Goal: Navigation & Orientation: Find specific page/section

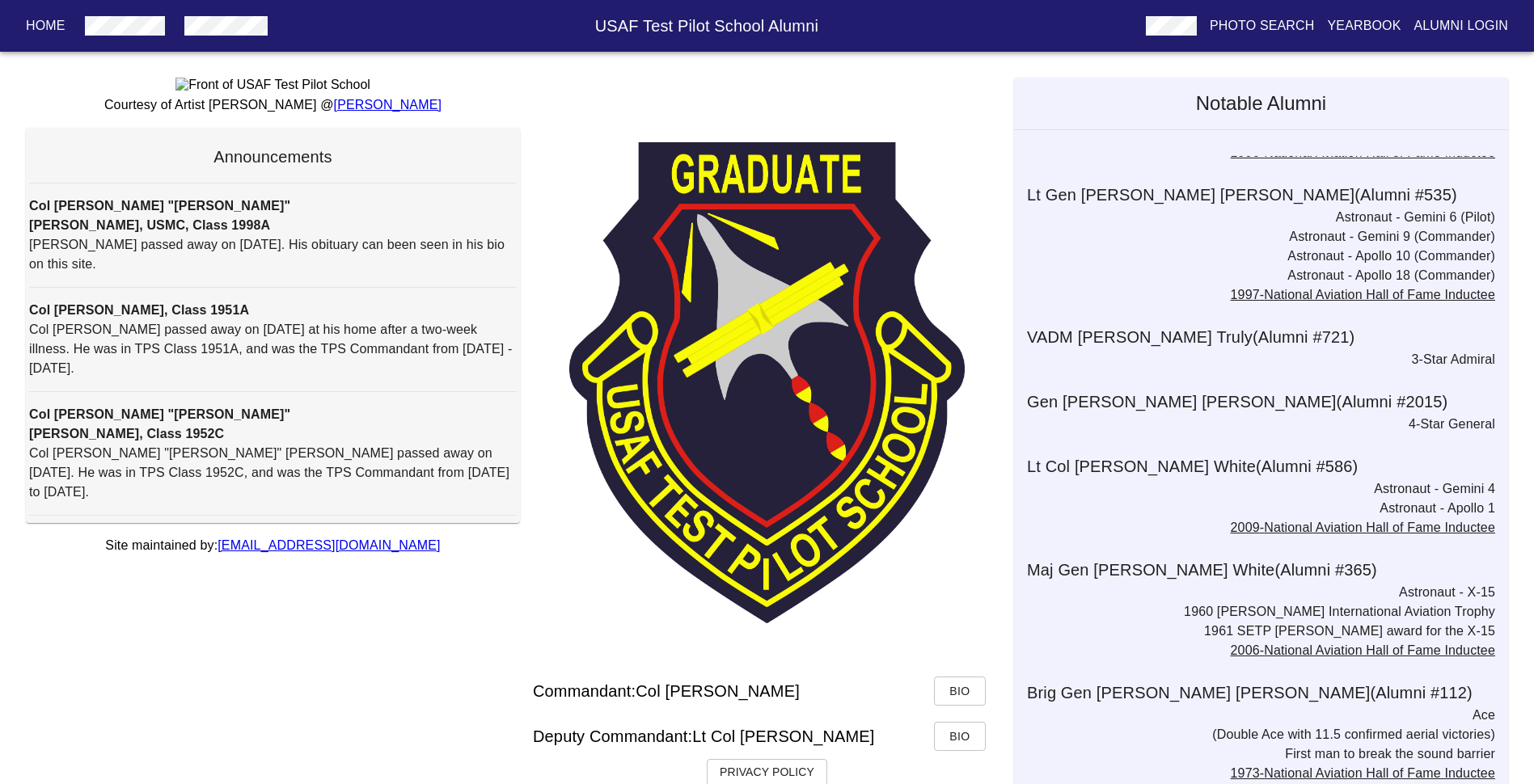
scroll to position [4253, 0]
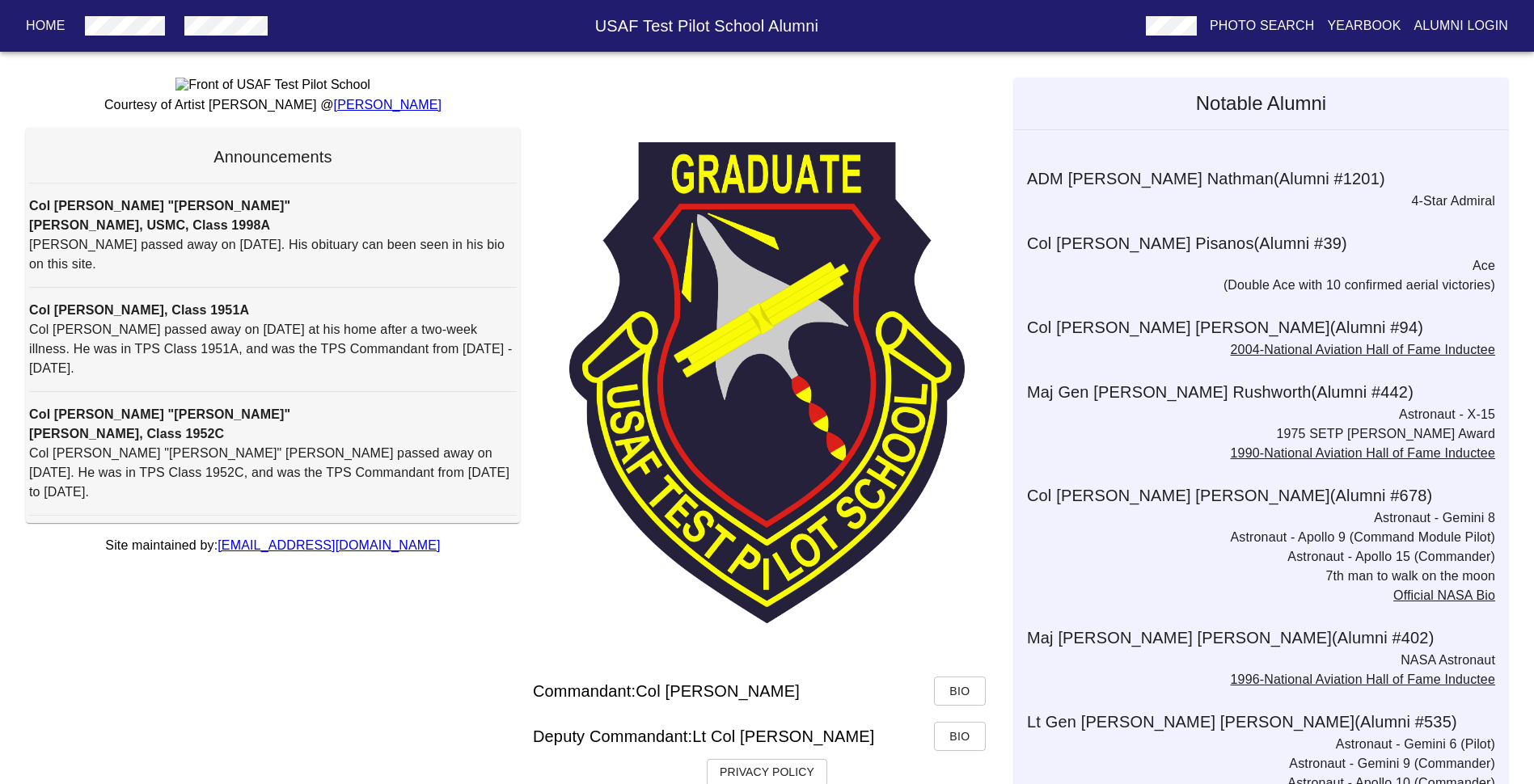
click at [664, 25] on p "Alumni Login" at bounding box center [1462, 26] width 94 height 20
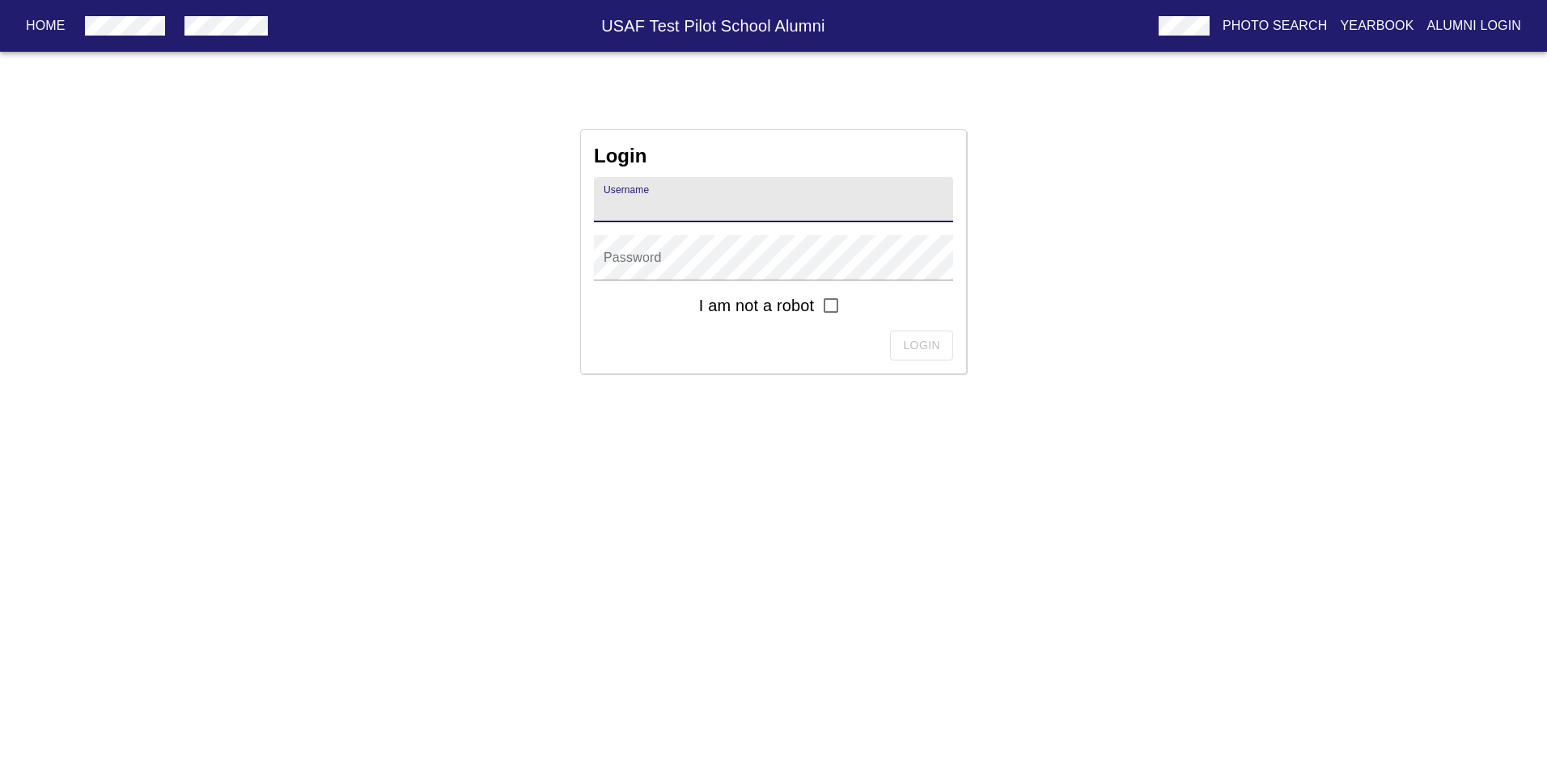
click at [661, 201] on input "text" at bounding box center [773, 199] width 359 height 46
paste input "[PERSON_NAME].abbot.1975b"
type input "[PERSON_NAME].abbot.1975b"
click at [664, 301] on input "checkbox" at bounding box center [831, 306] width 34 height 34
checkbox input "true"
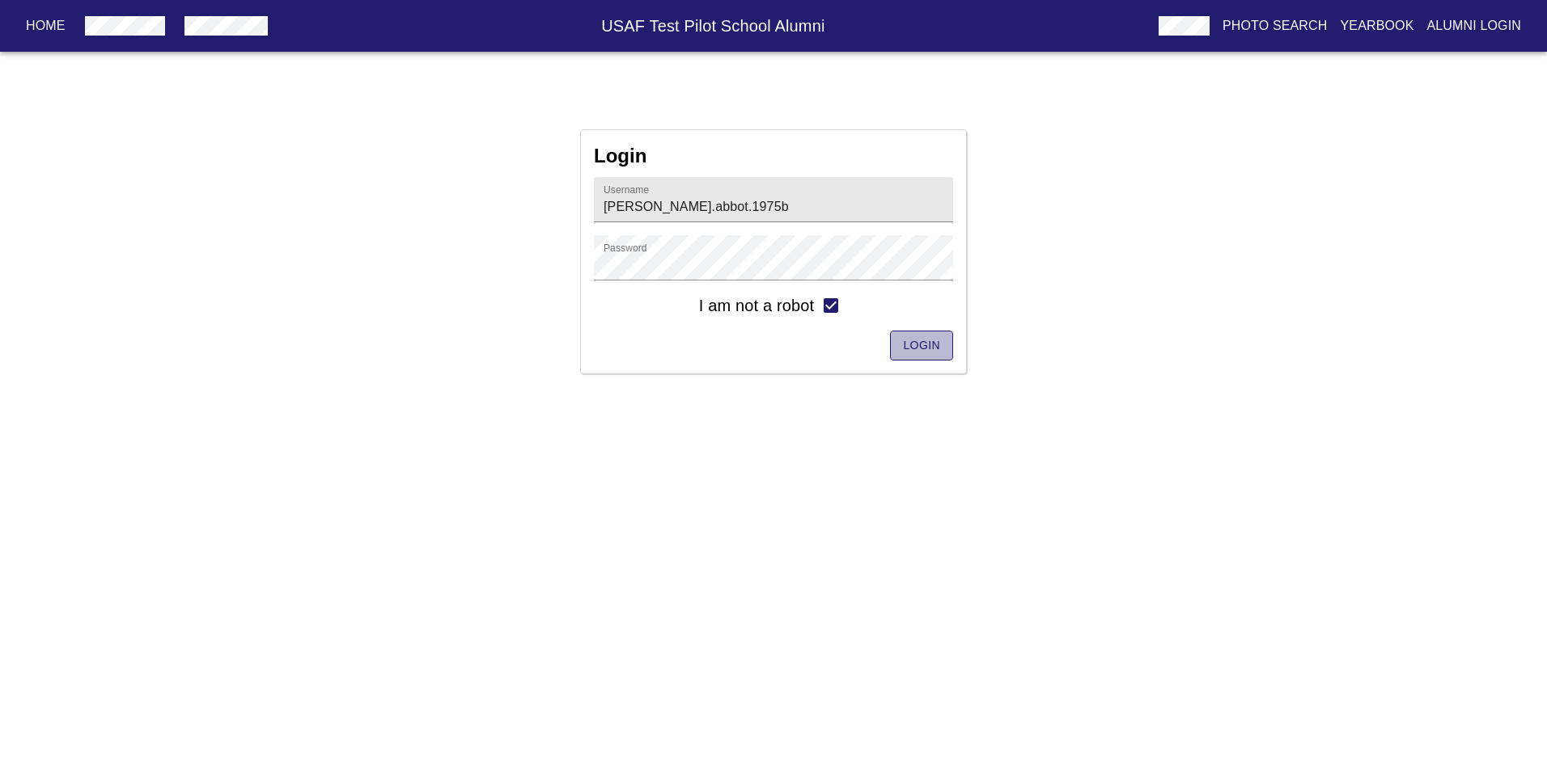
click at [664, 339] on span "Login" at bounding box center [921, 345] width 37 height 20
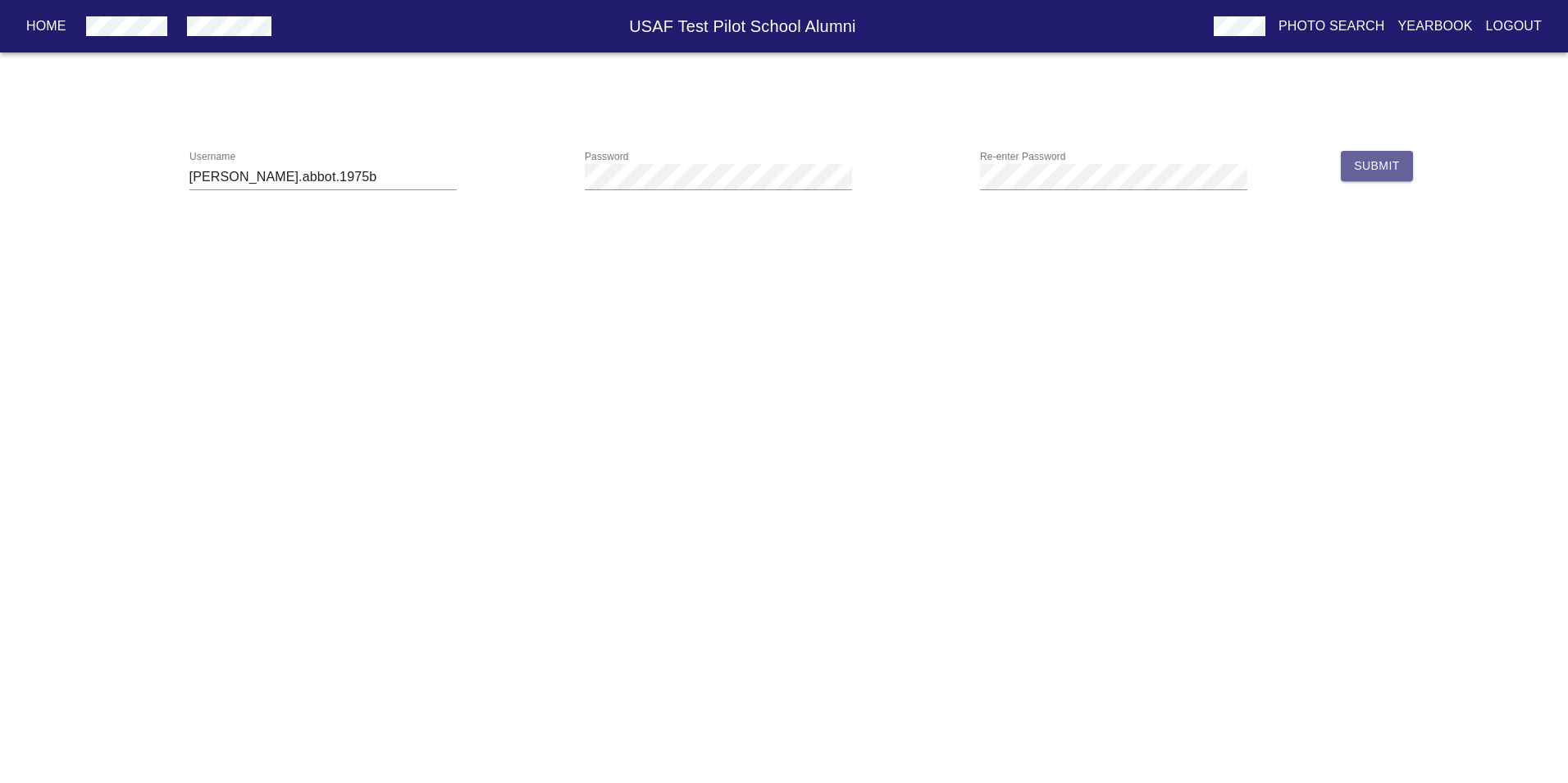
click at [673, 159] on span "Submit" at bounding box center [1376, 166] width 45 height 21
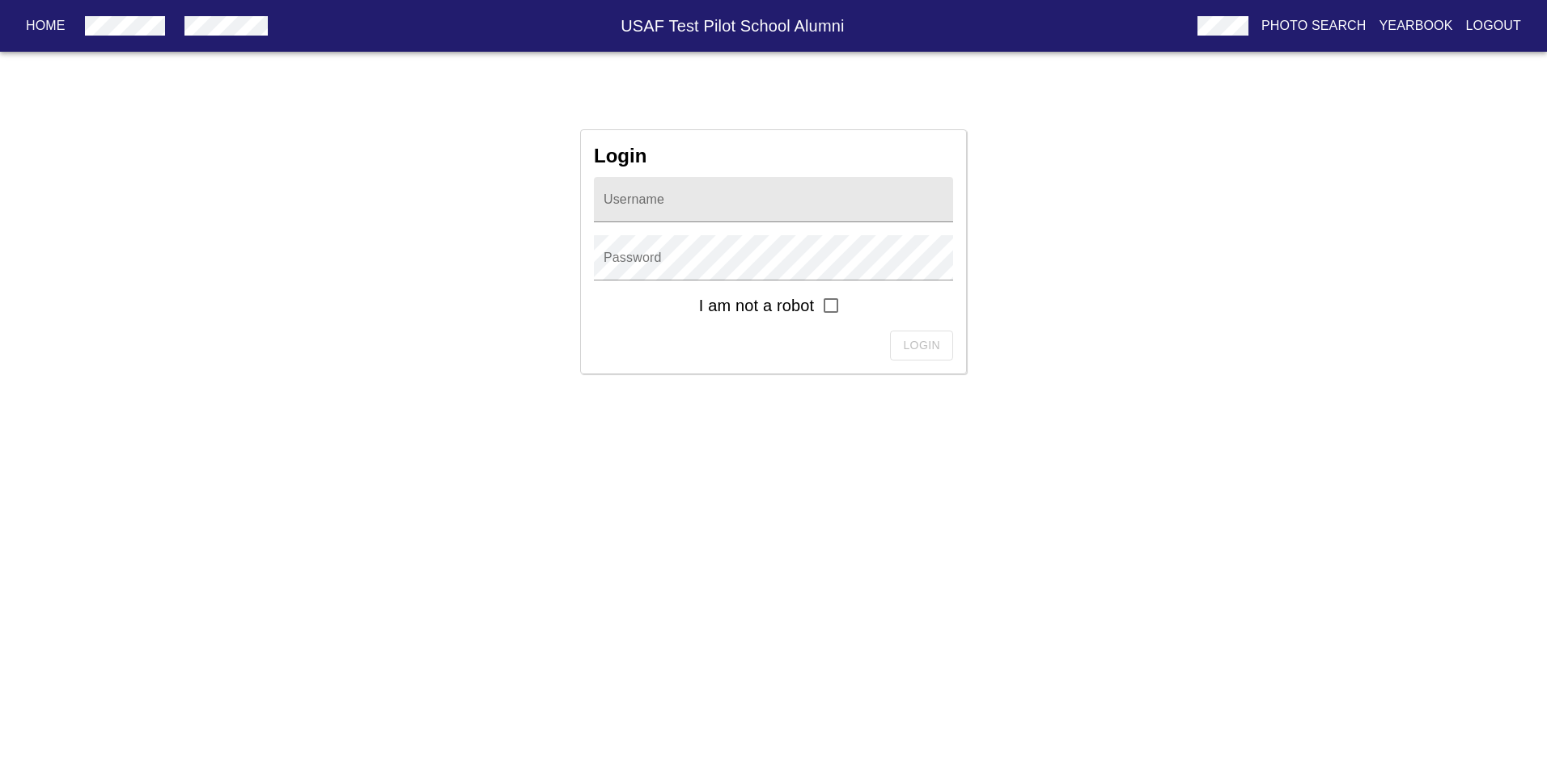
type input "[PERSON_NAME].abbot.1975b"
click at [664, 304] on input "checkbox" at bounding box center [831, 306] width 34 height 34
checkbox input "true"
click at [664, 344] on span "Login" at bounding box center [921, 345] width 37 height 20
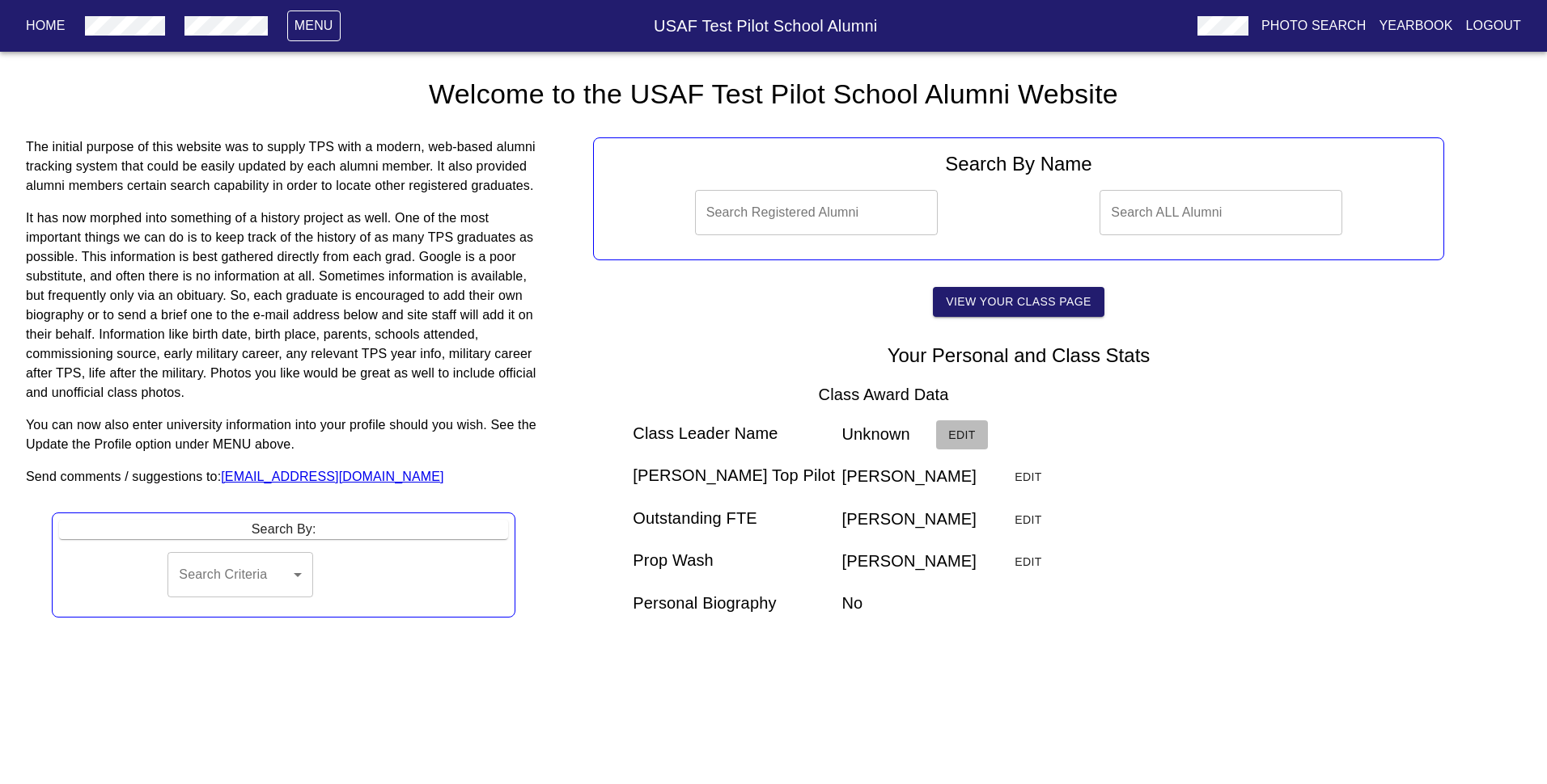
click at [664, 434] on span "Edit" at bounding box center [962, 435] width 39 height 20
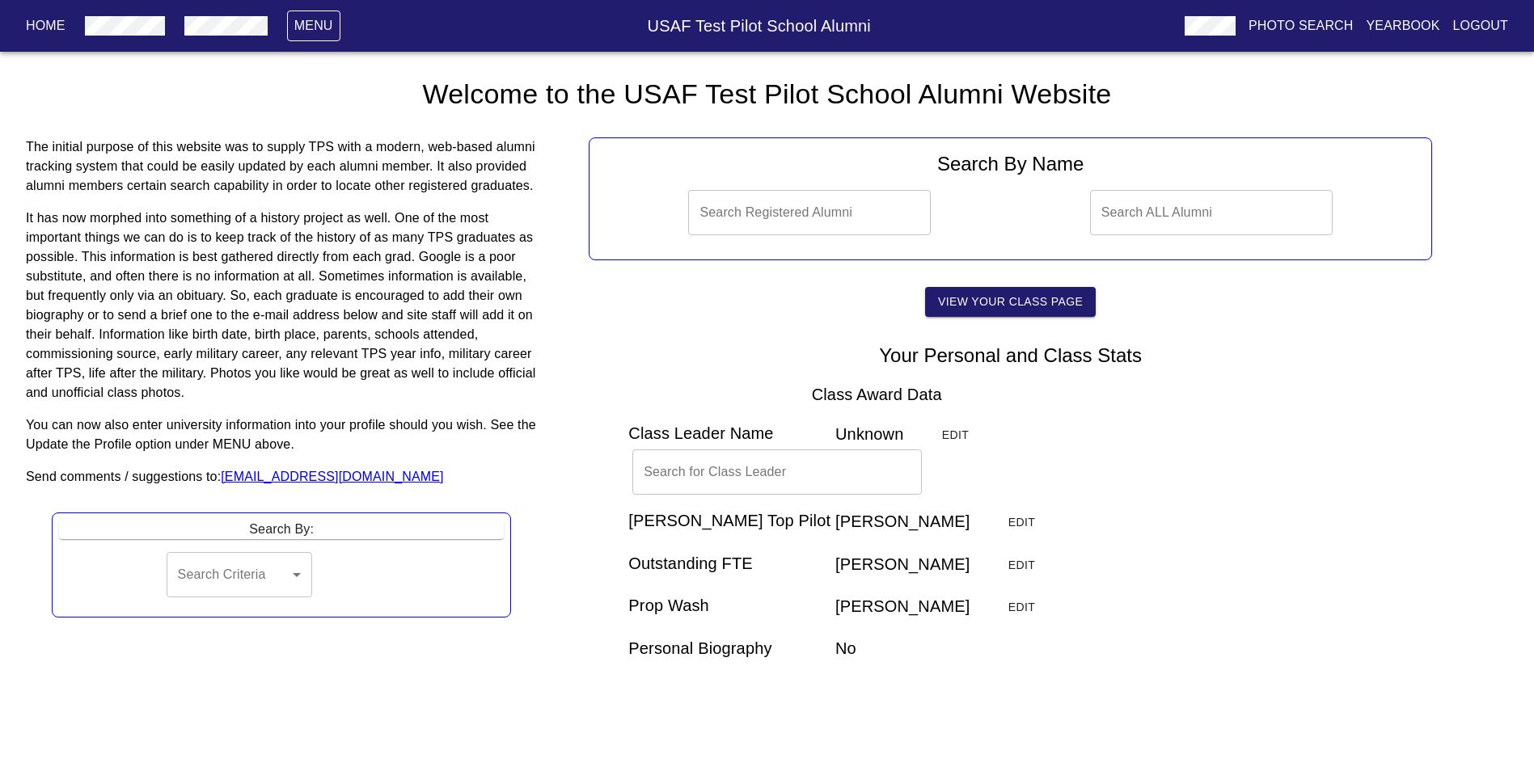
click at [664, 466] on input "text" at bounding box center [778, 472] width 290 height 46
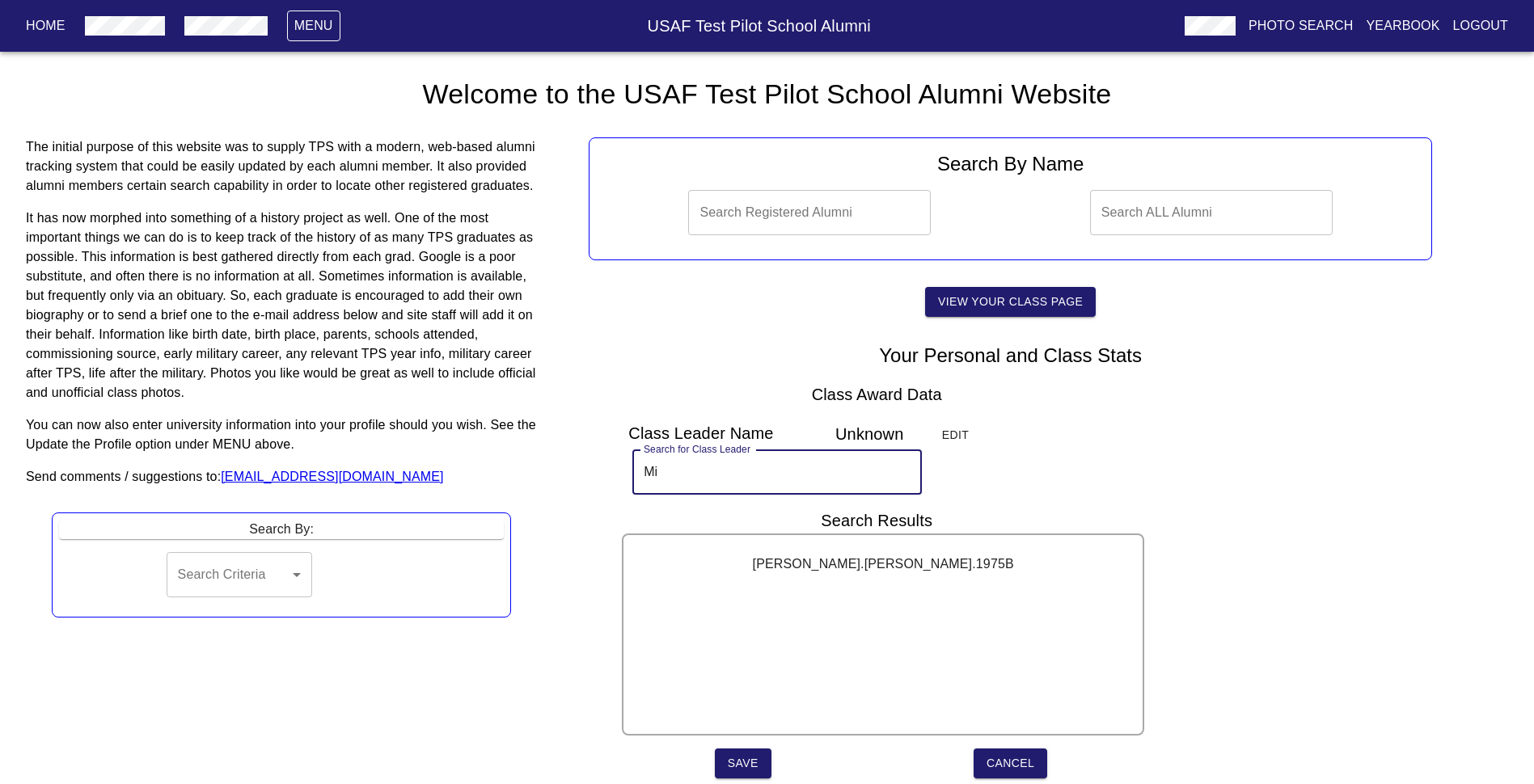
type input "Mi"
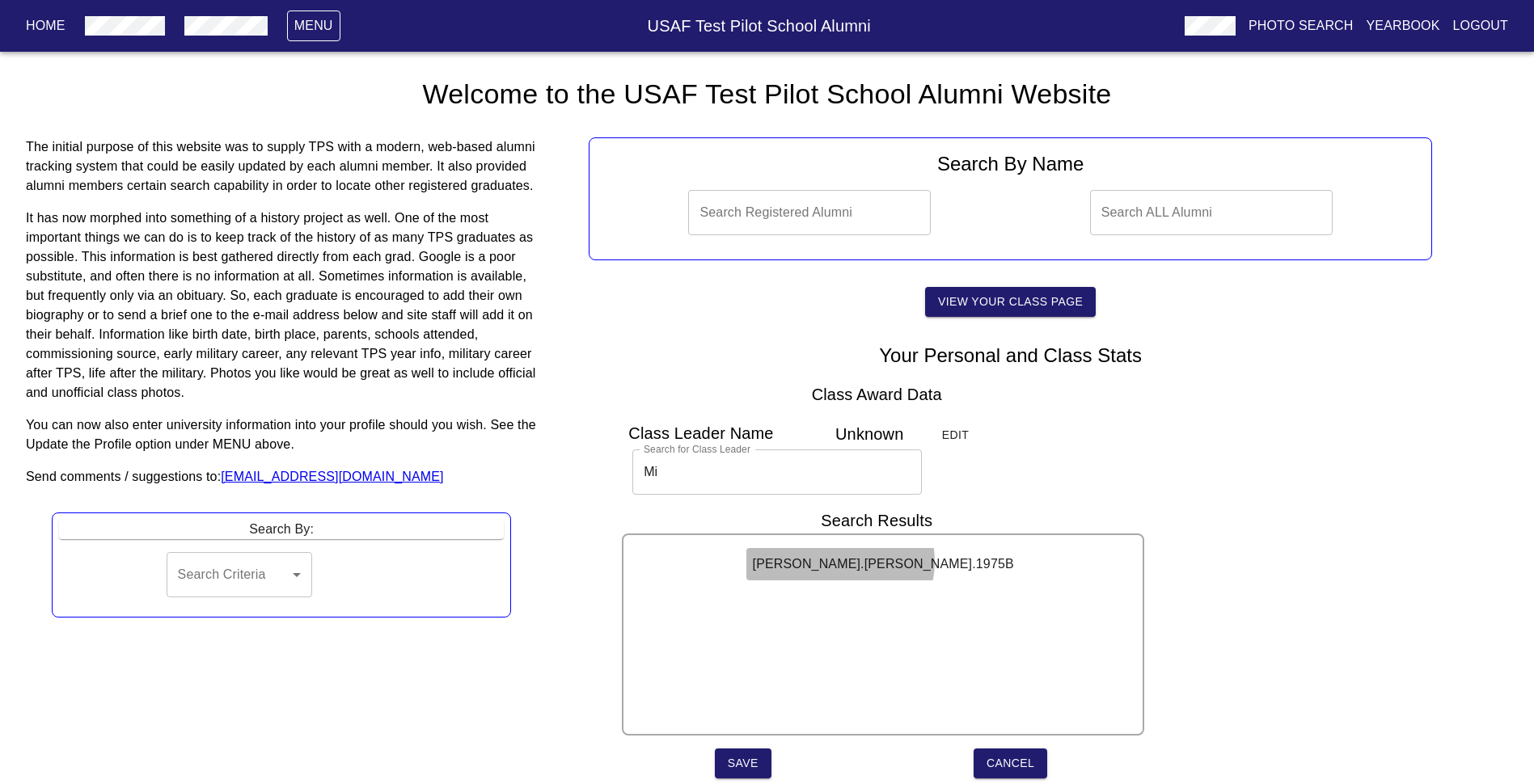
click at [664, 525] on h6 "[PERSON_NAME].[PERSON_NAME].1975B" at bounding box center [883, 564] width 261 height 23
click at [664, 525] on span "Save" at bounding box center [743, 764] width 31 height 20
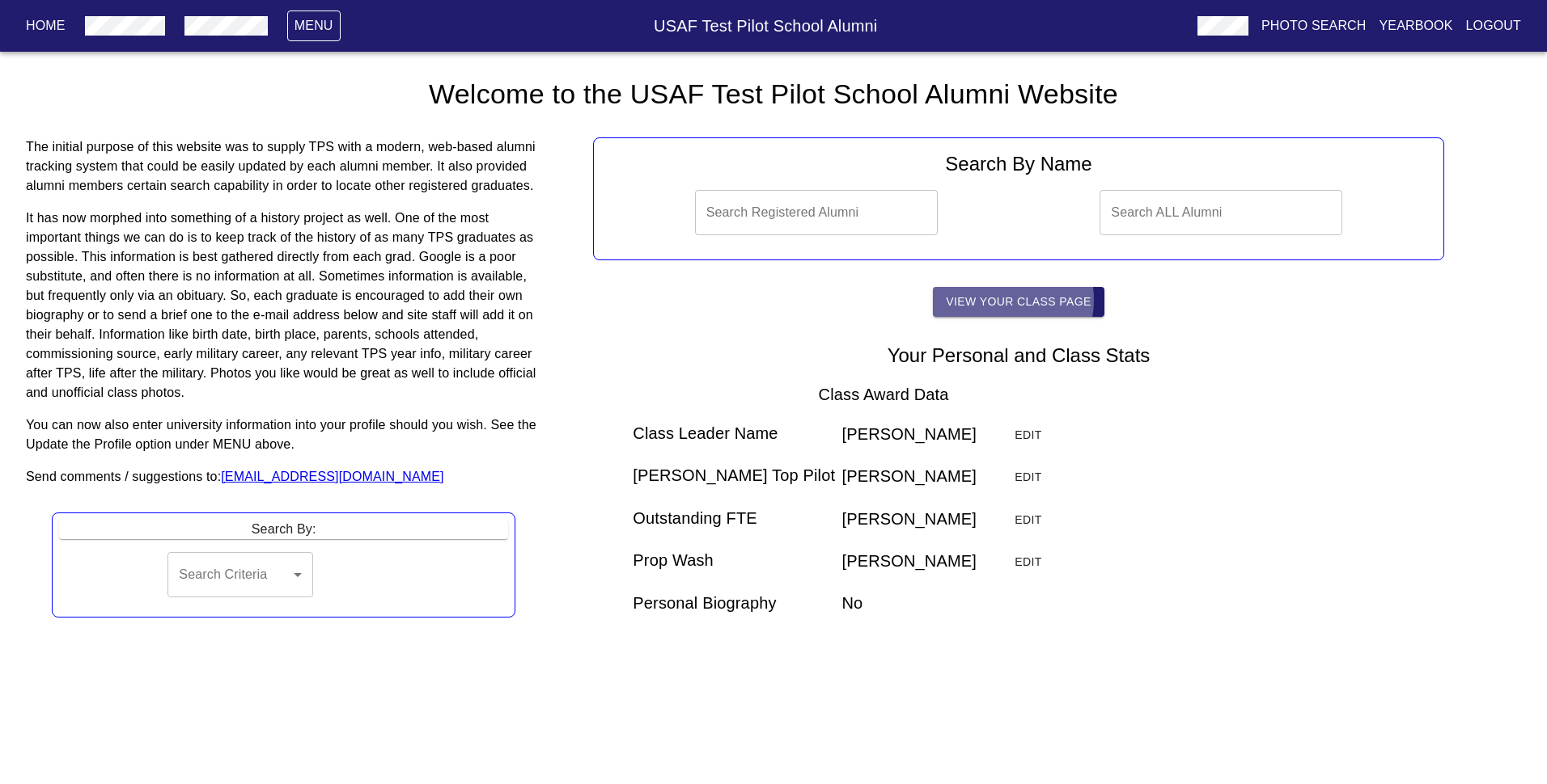
click at [664, 300] on span "View Your Class Page" at bounding box center [1018, 302] width 145 height 20
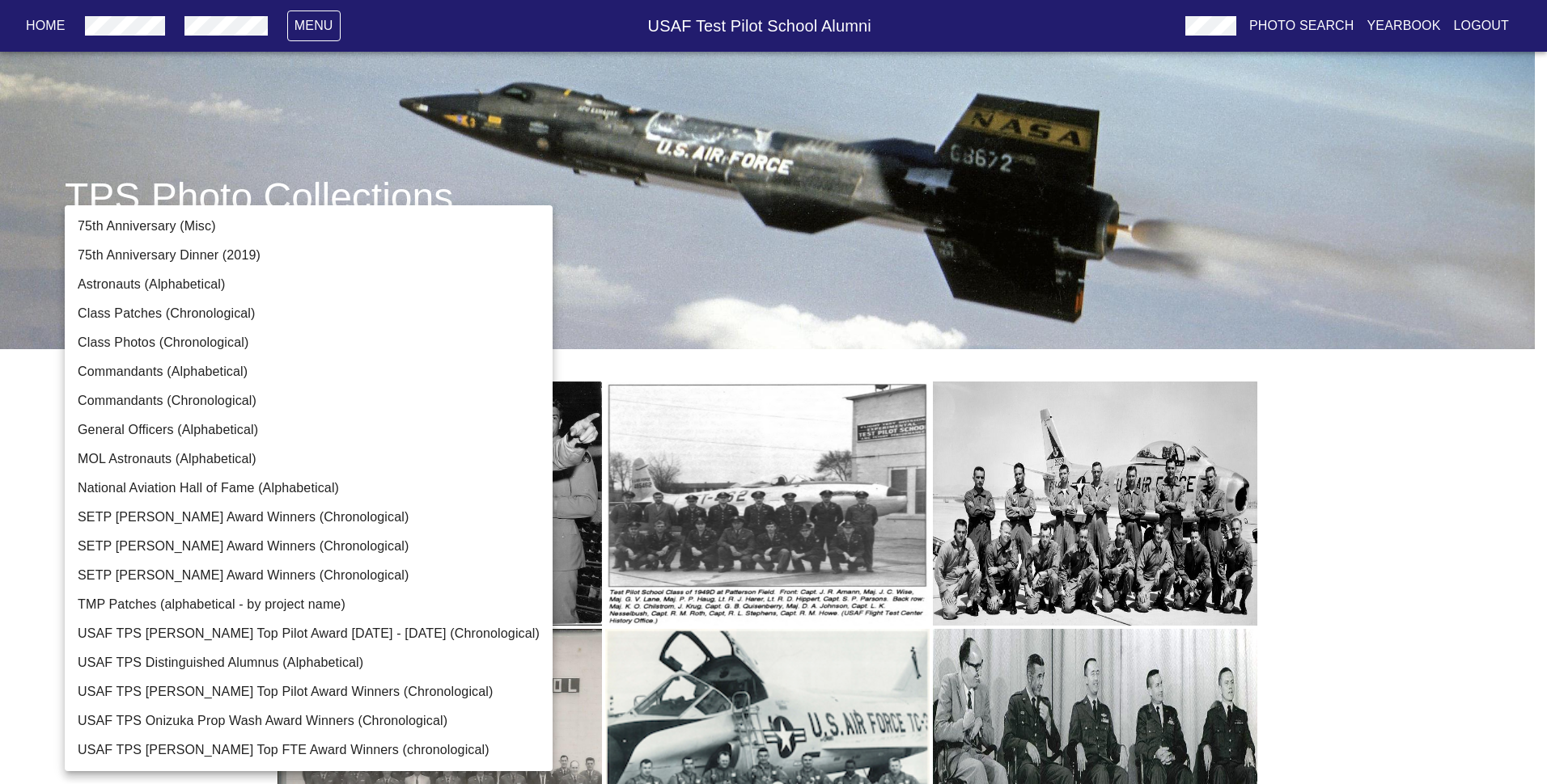
click at [453, 252] on body "Home Menu USAF Test Pilot School Alumni Photo Search Yearbook Logout TPS Photo …" at bounding box center [773, 556] width 1547 height 1061
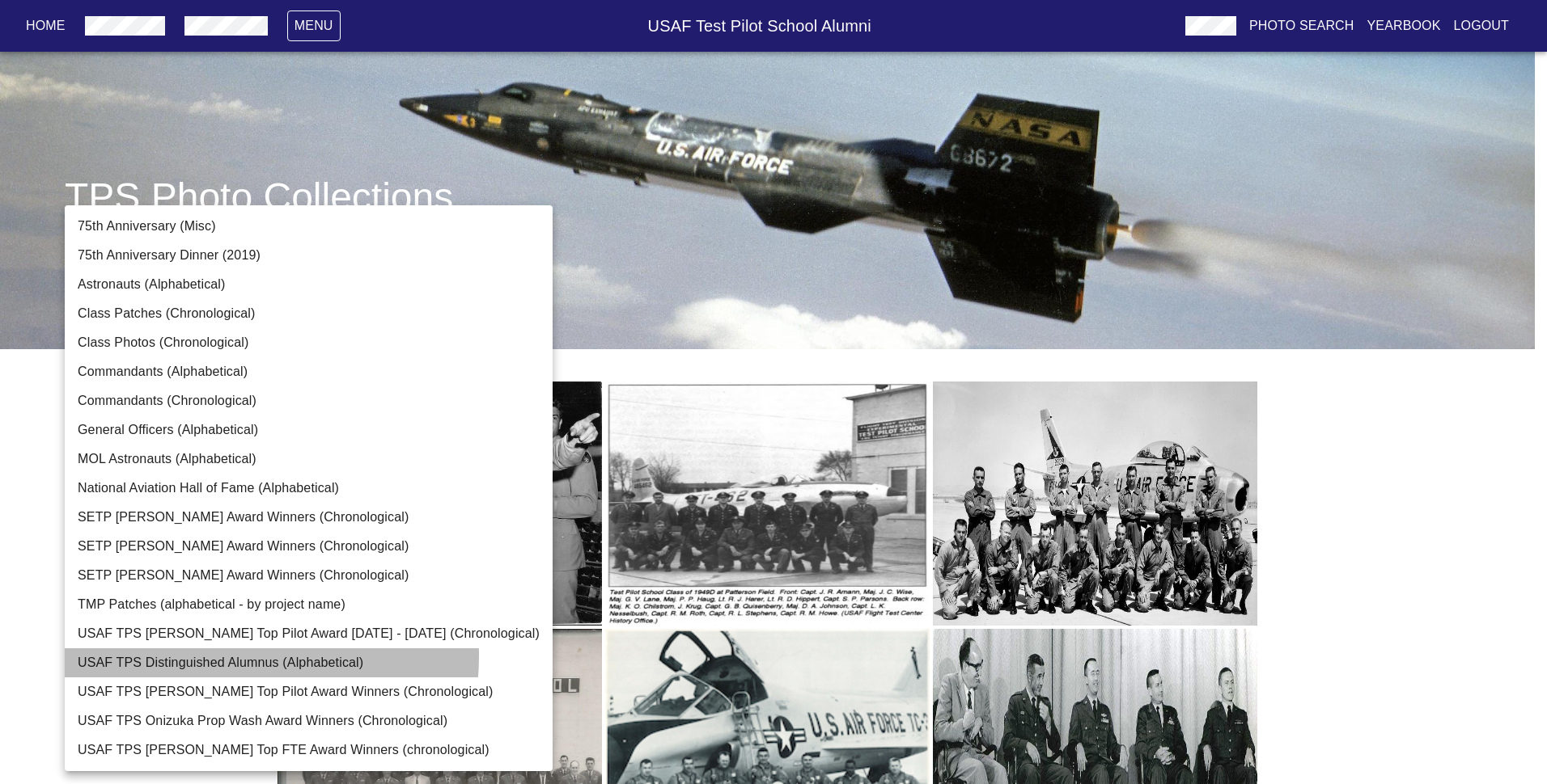
click at [216, 525] on li "USAF TPS Distinguished Alumnus (Alphabetical)" at bounding box center [308, 663] width 488 height 29
type input "USAF TPS Distinguished Alumnus (Alphabetical)"
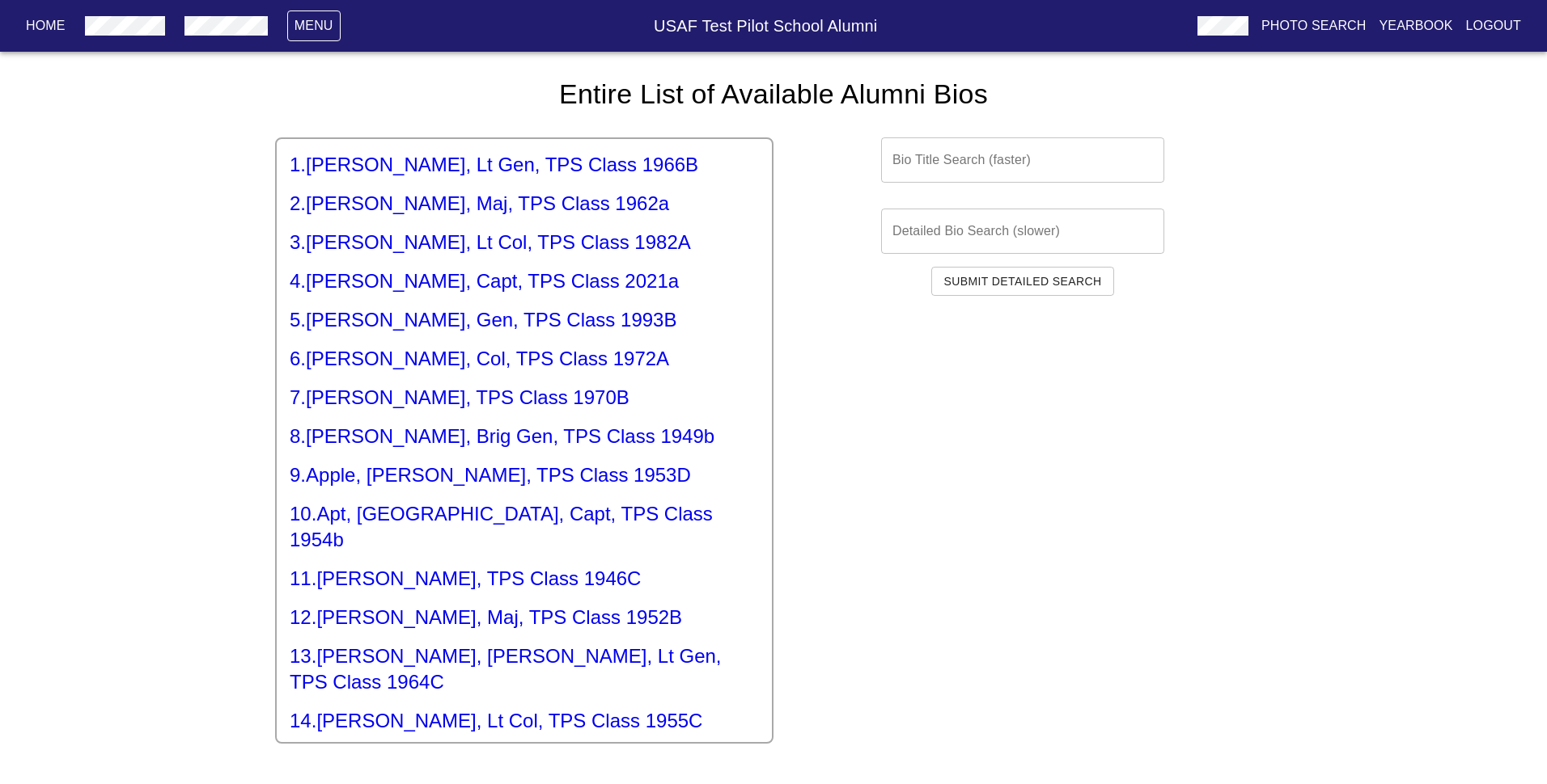
click at [506, 160] on h5 "1 . [PERSON_NAME], Lt Gen, TPS Class 1966B" at bounding box center [525, 165] width 469 height 26
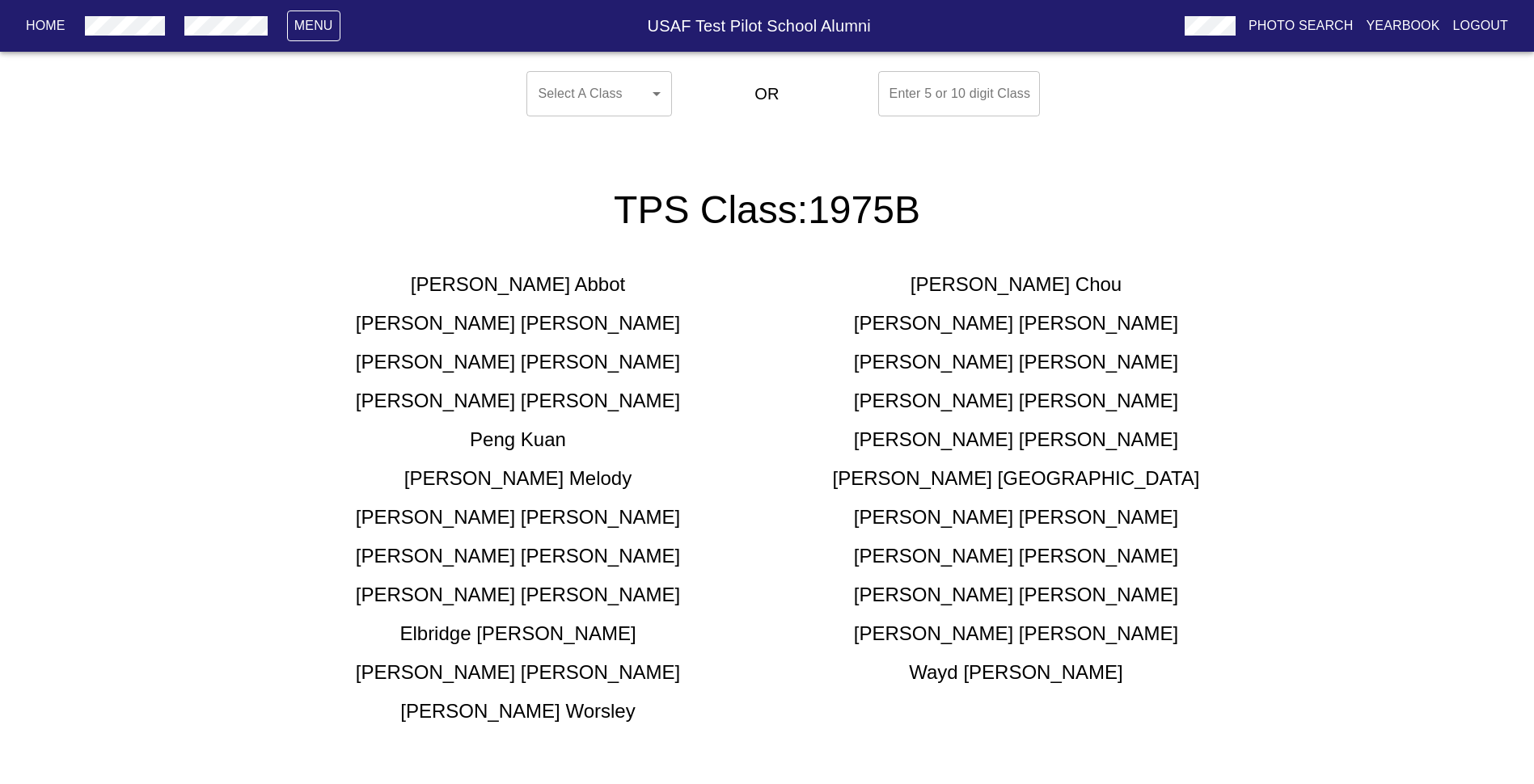
click at [664, 20] on p "Yearbook" at bounding box center [1403, 26] width 73 height 20
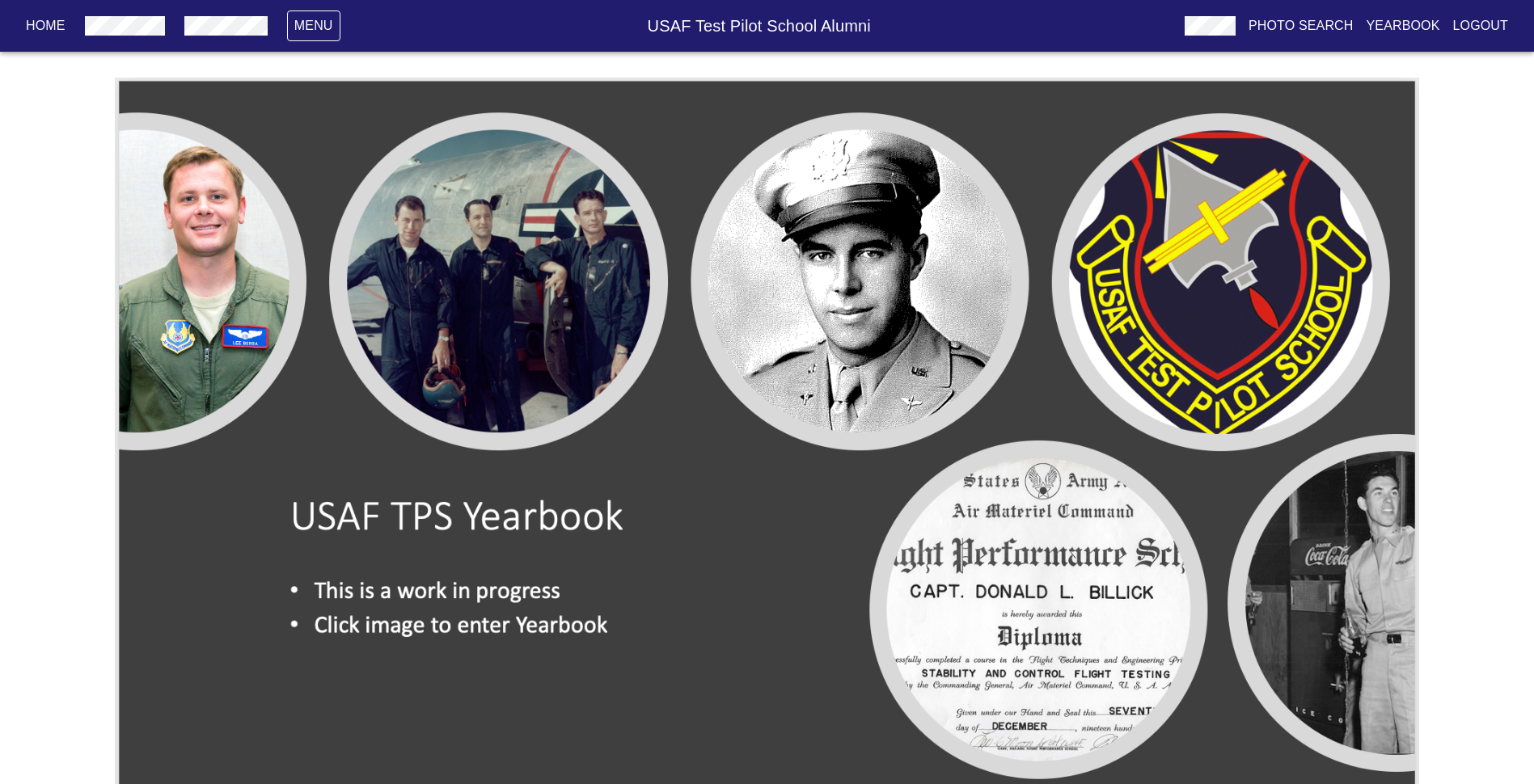
click at [664, 22] on p "Logout" at bounding box center [1481, 26] width 55 height 20
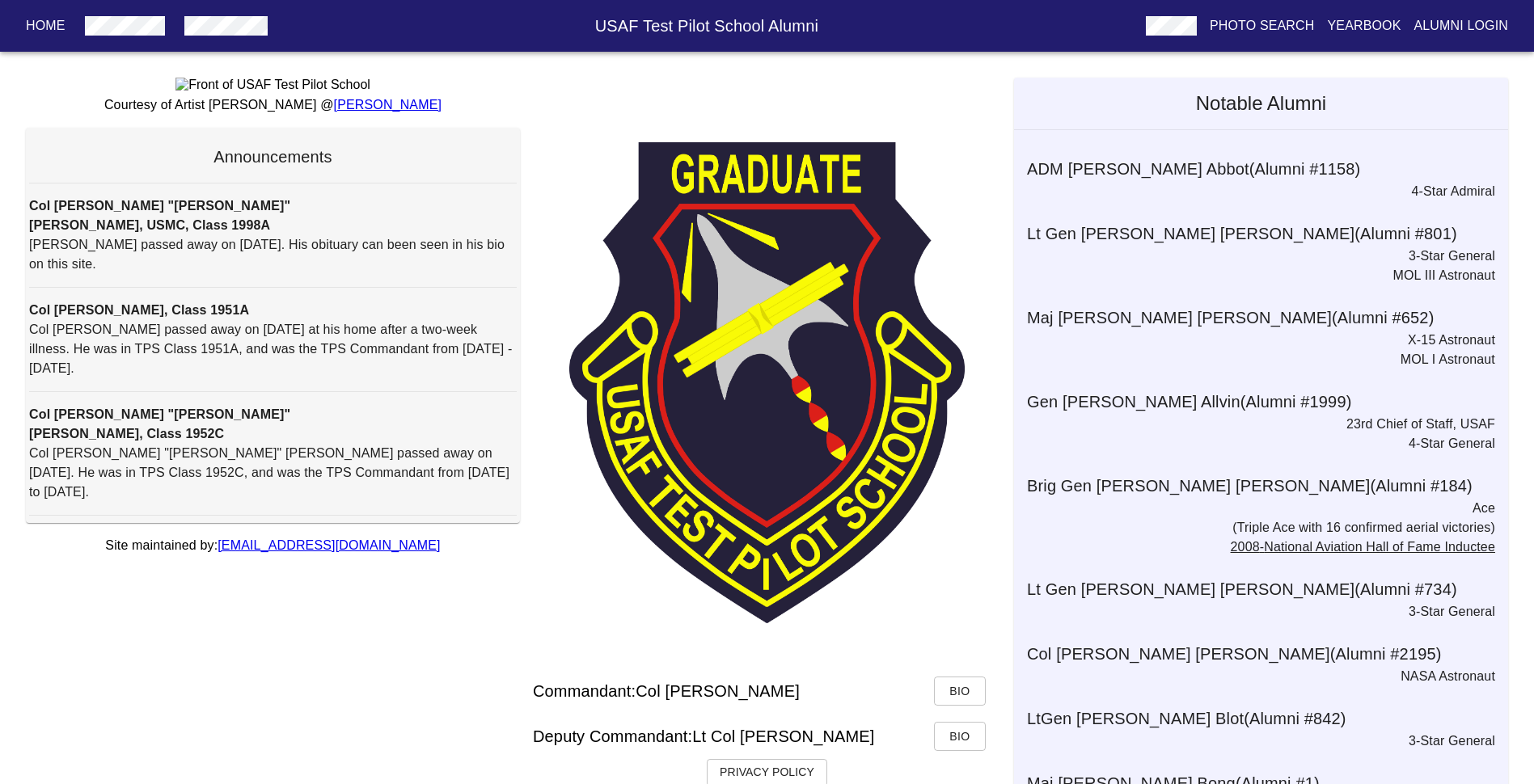
click at [664, 166] on h6 "ADM [PERSON_NAME] (Alumni # 1158 )" at bounding box center [1267, 169] width 481 height 26
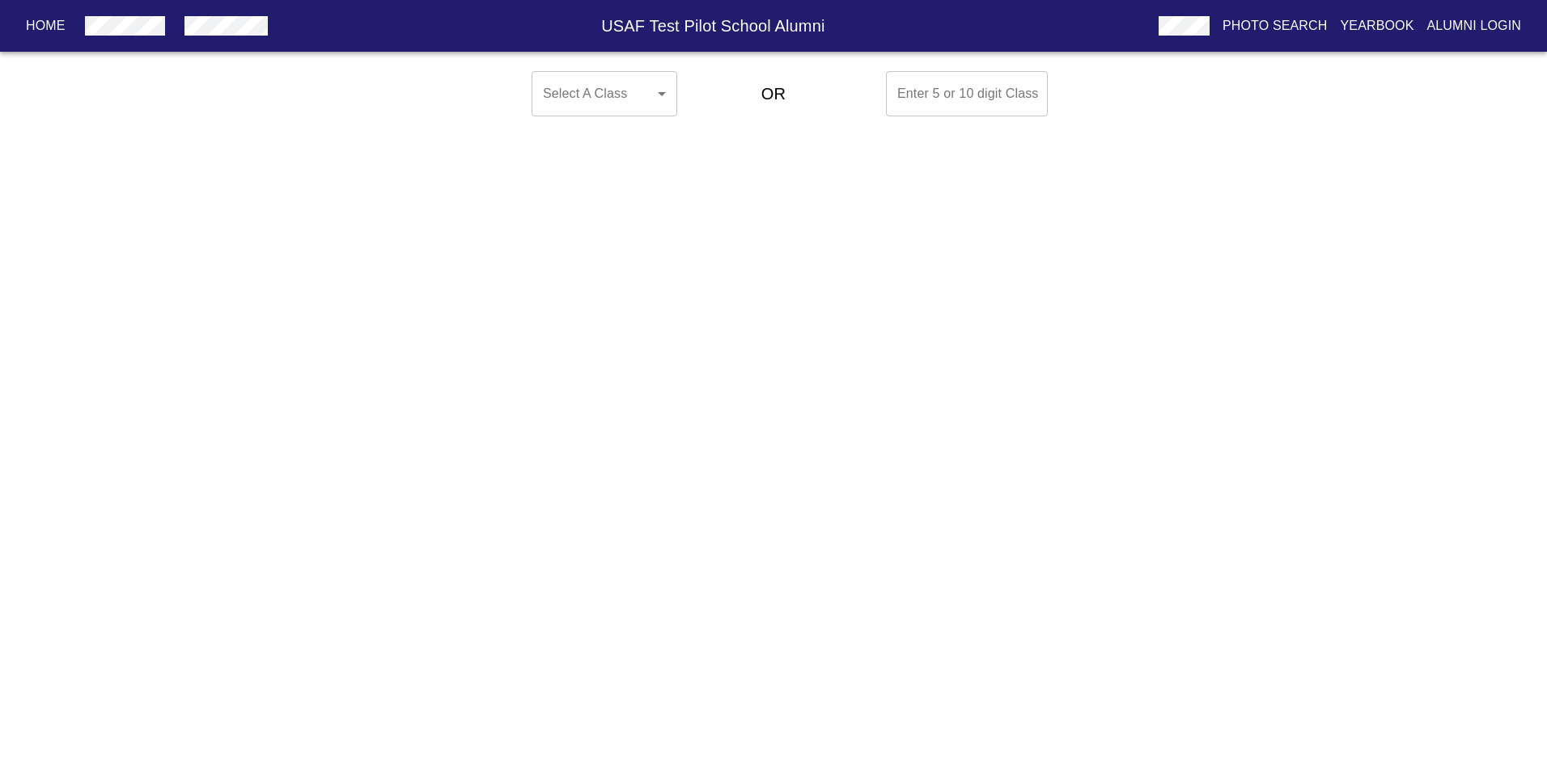
click at [659, 90] on body "Home USAF Test Pilot School Alumni Photo Search Yearbook Alumni Login Select A …" at bounding box center [773, 94] width 1547 height 59
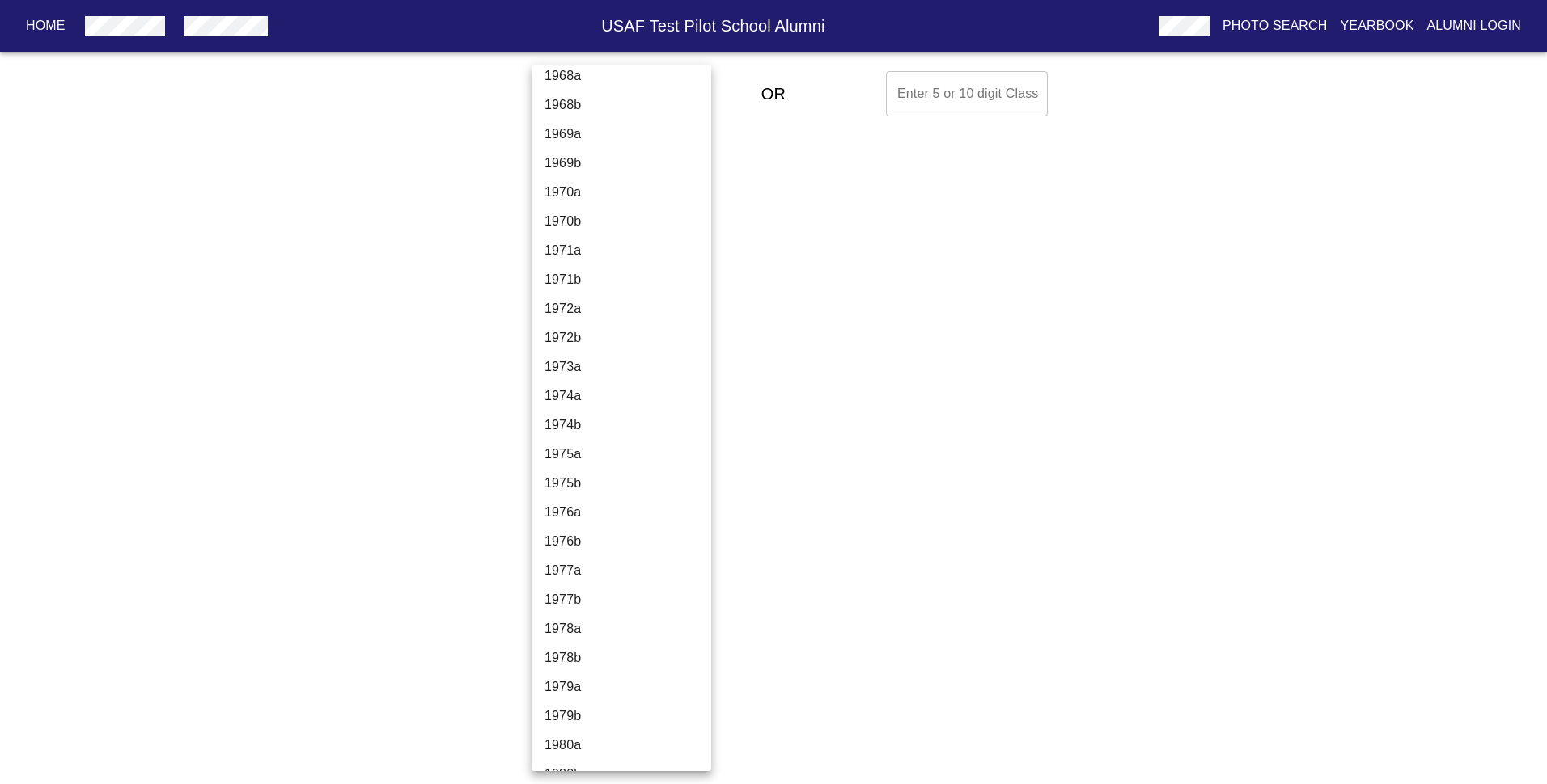
scroll to position [2695, 0]
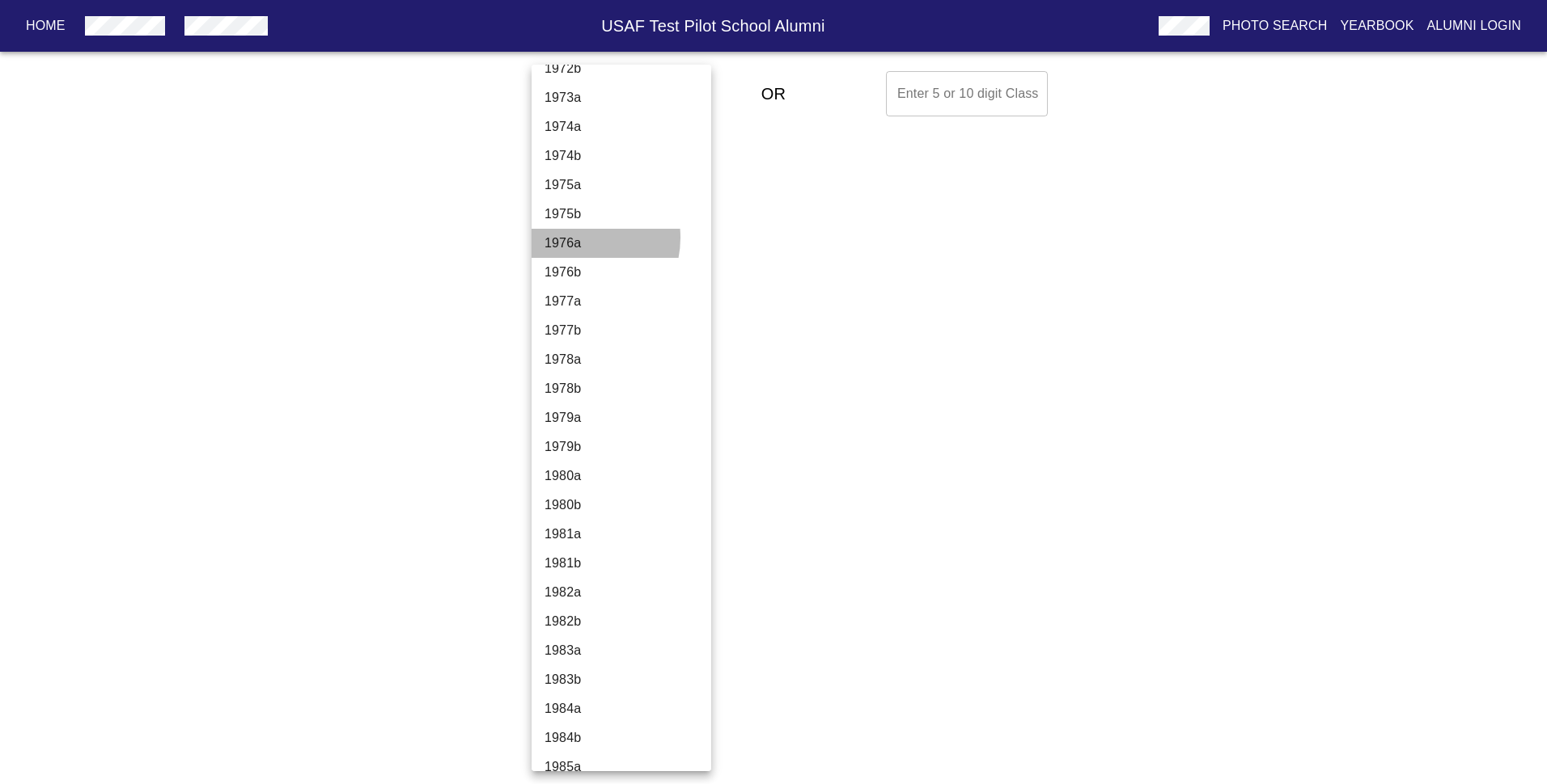
click at [577, 238] on li "1976a" at bounding box center [626, 243] width 191 height 29
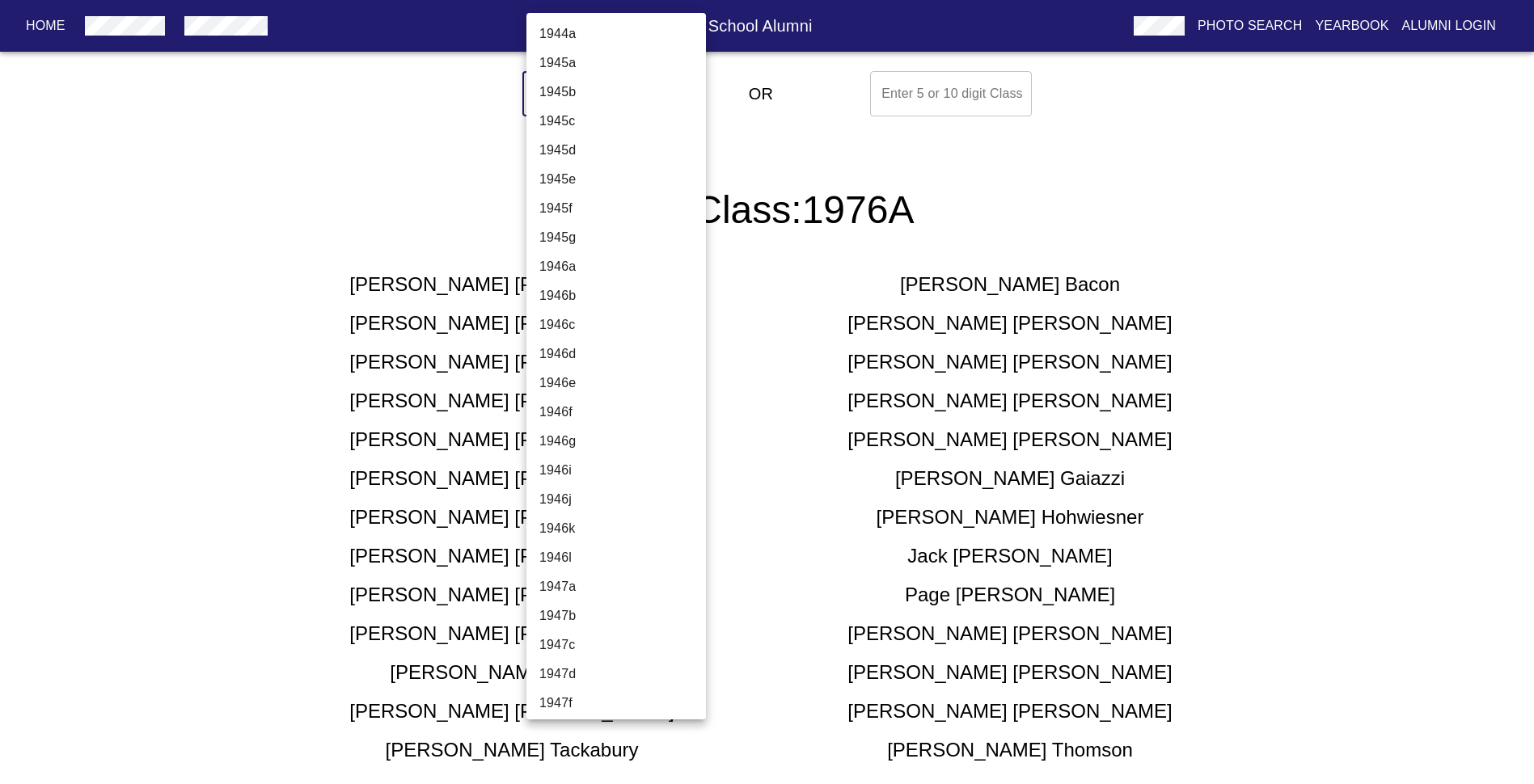
click at [655, 90] on body "Home USAF Test Pilot School Alumni Photo Search Yearbook Alumni Login Select A …" at bounding box center [767, 433] width 1534 height 738
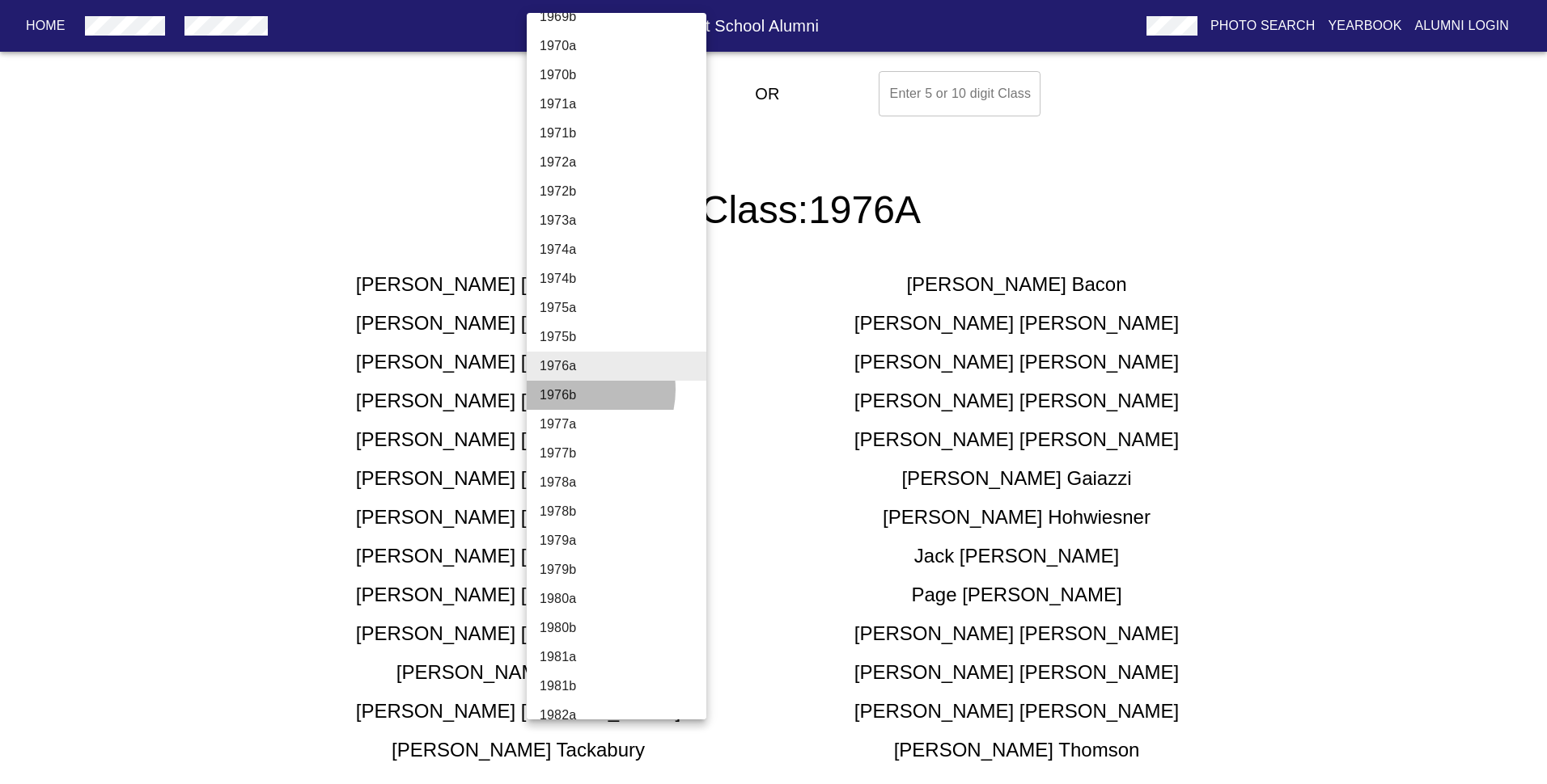
click at [577, 390] on li "1976b" at bounding box center [622, 396] width 191 height 29
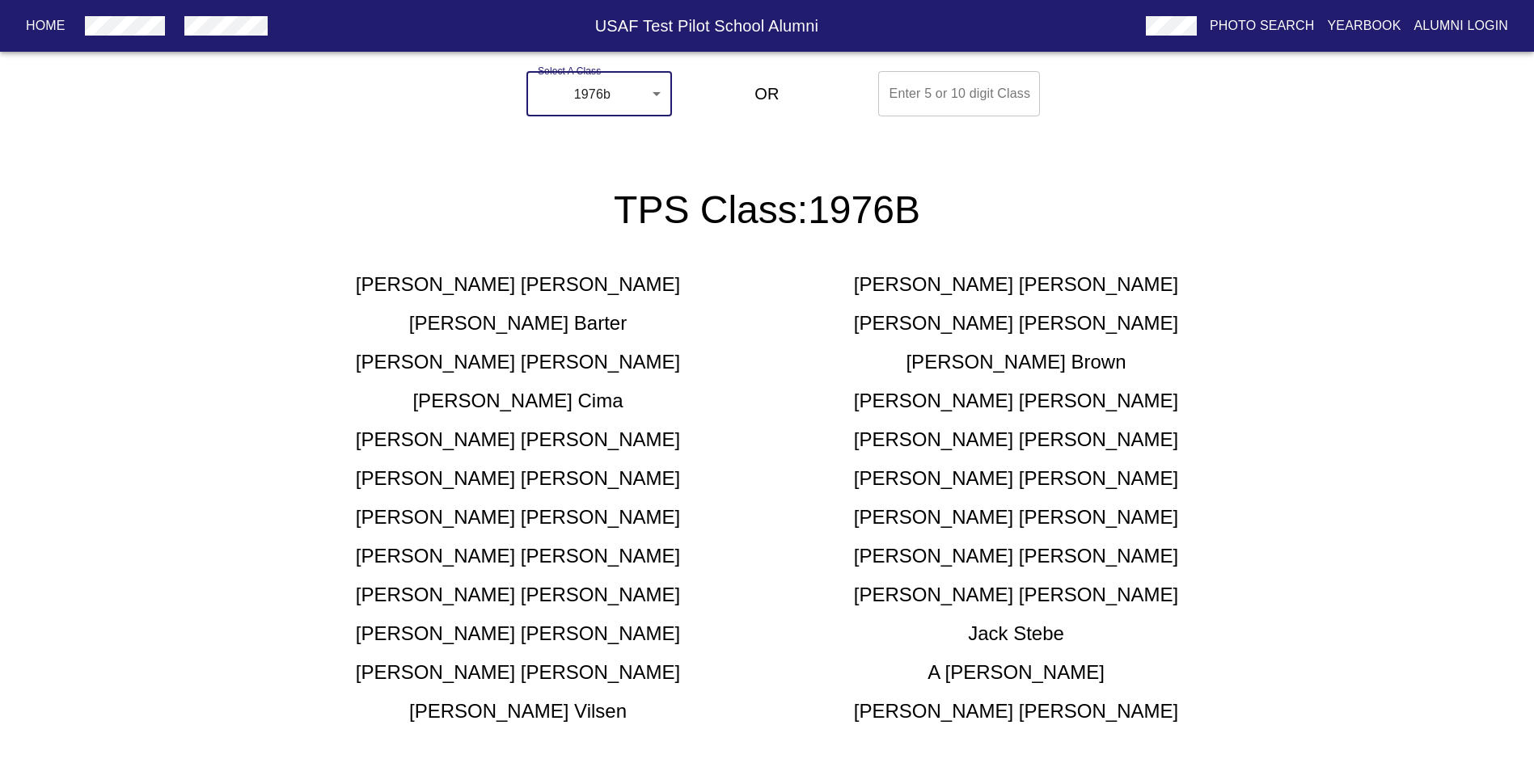
click at [655, 91] on body "Home USAF Test Pilot School Alumni Photo Search Yearbook Alumni Login Select A …" at bounding box center [767, 414] width 1534 height 699
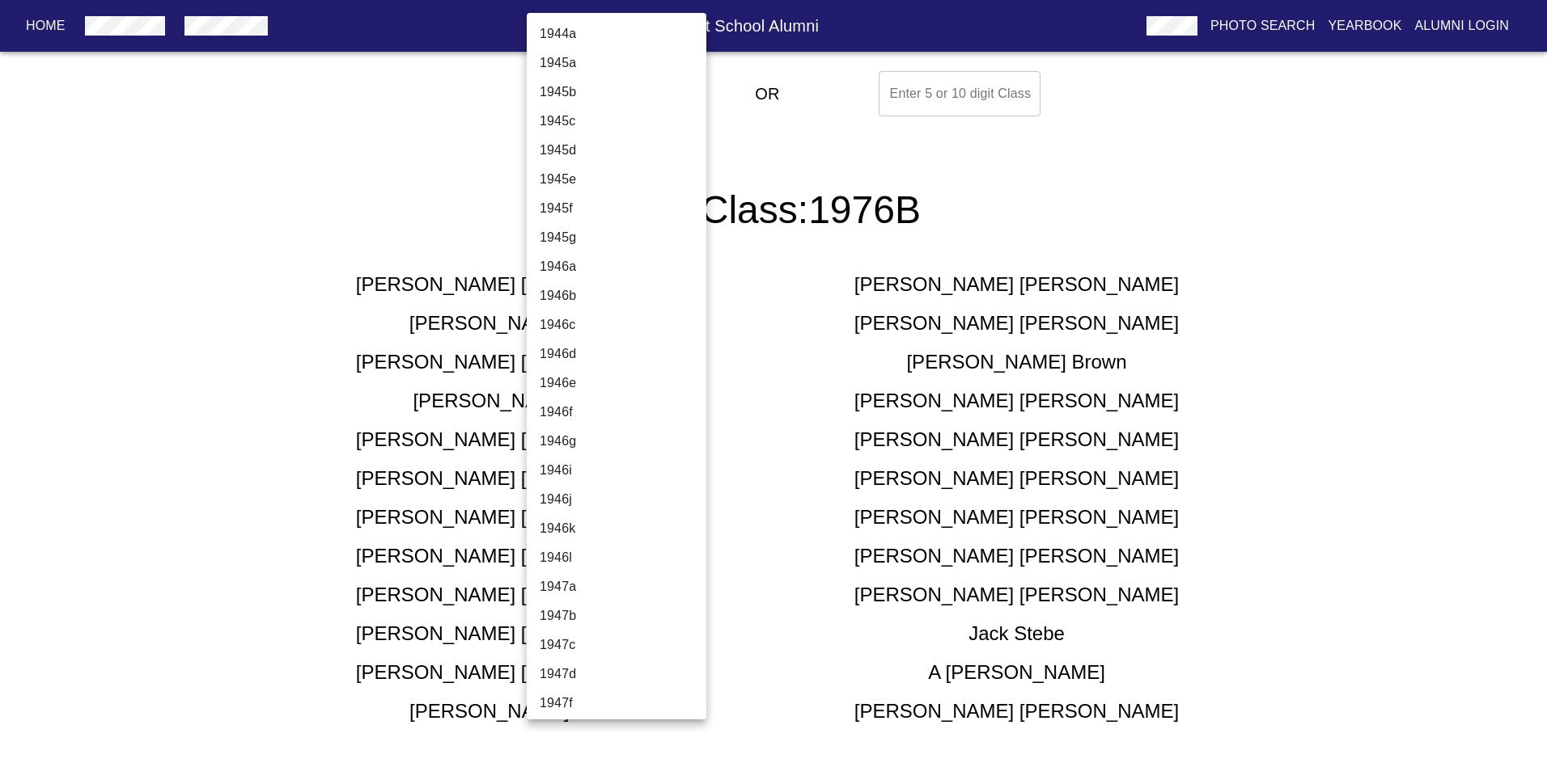
scroll to position [2549, 0]
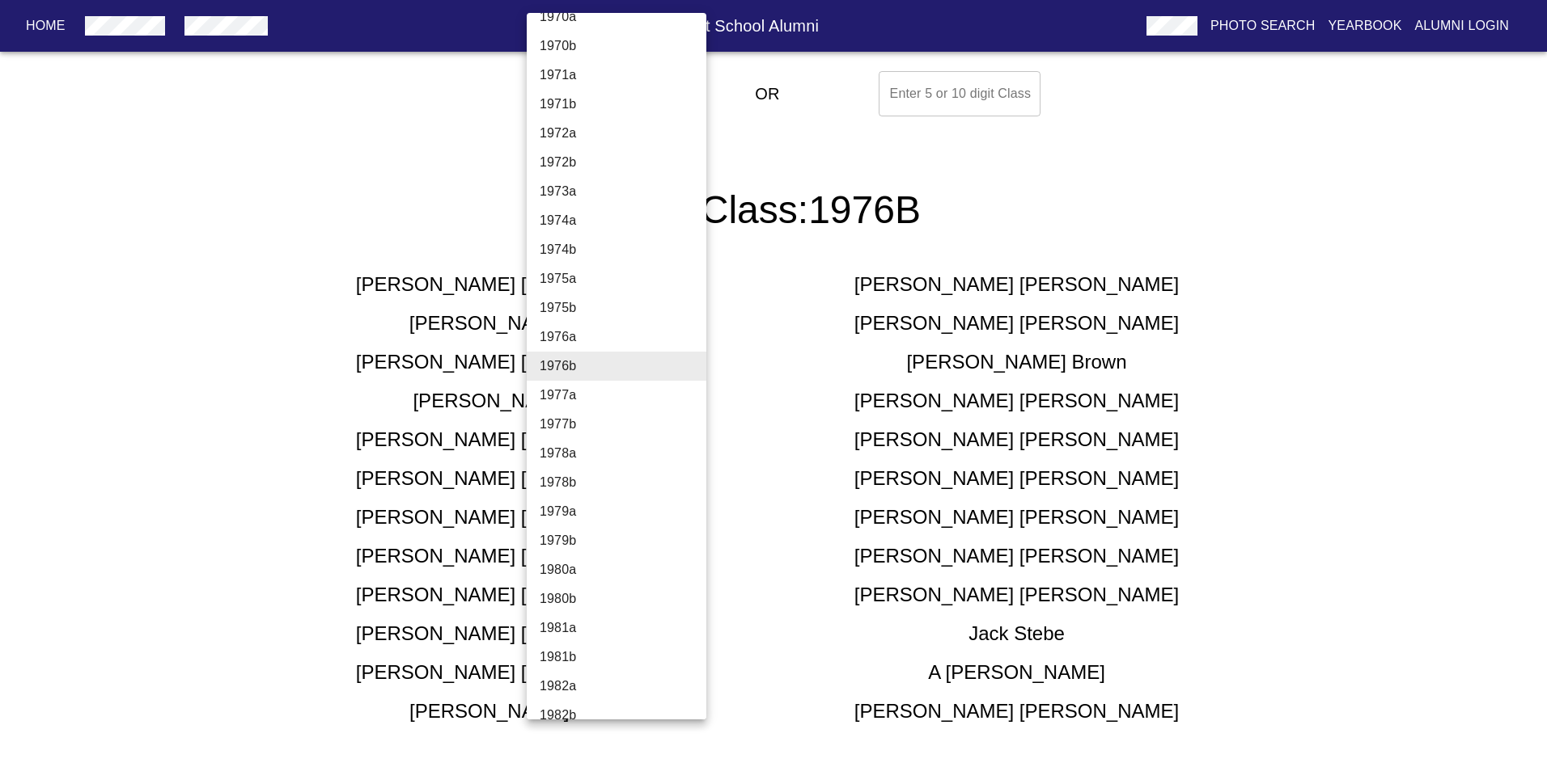
click at [592, 334] on li "1976a" at bounding box center [622, 337] width 191 height 29
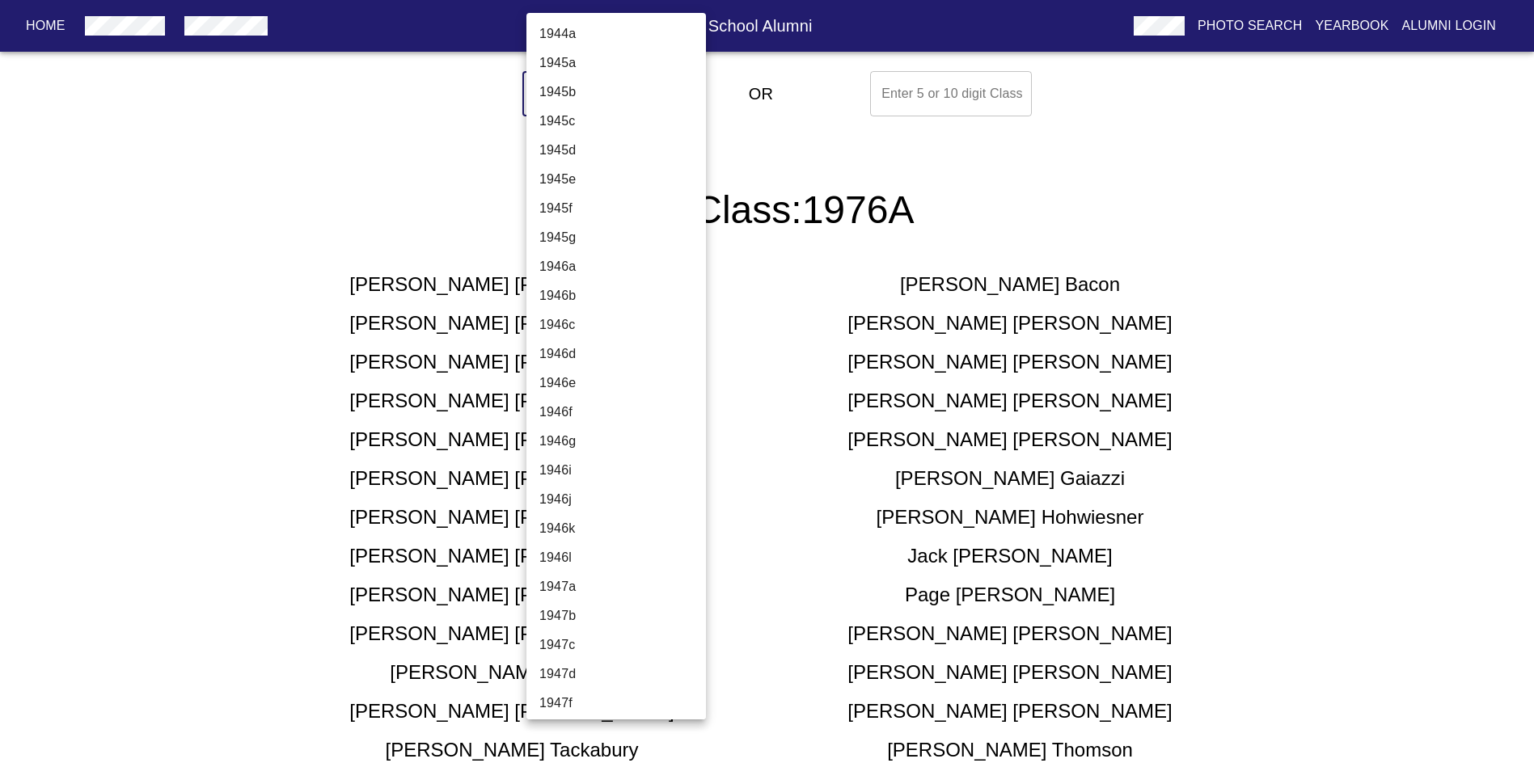
click at [654, 92] on body "Home USAF Test Pilot School Alumni Photo Search Yearbook Alumni Login Select A …" at bounding box center [767, 433] width 1534 height 738
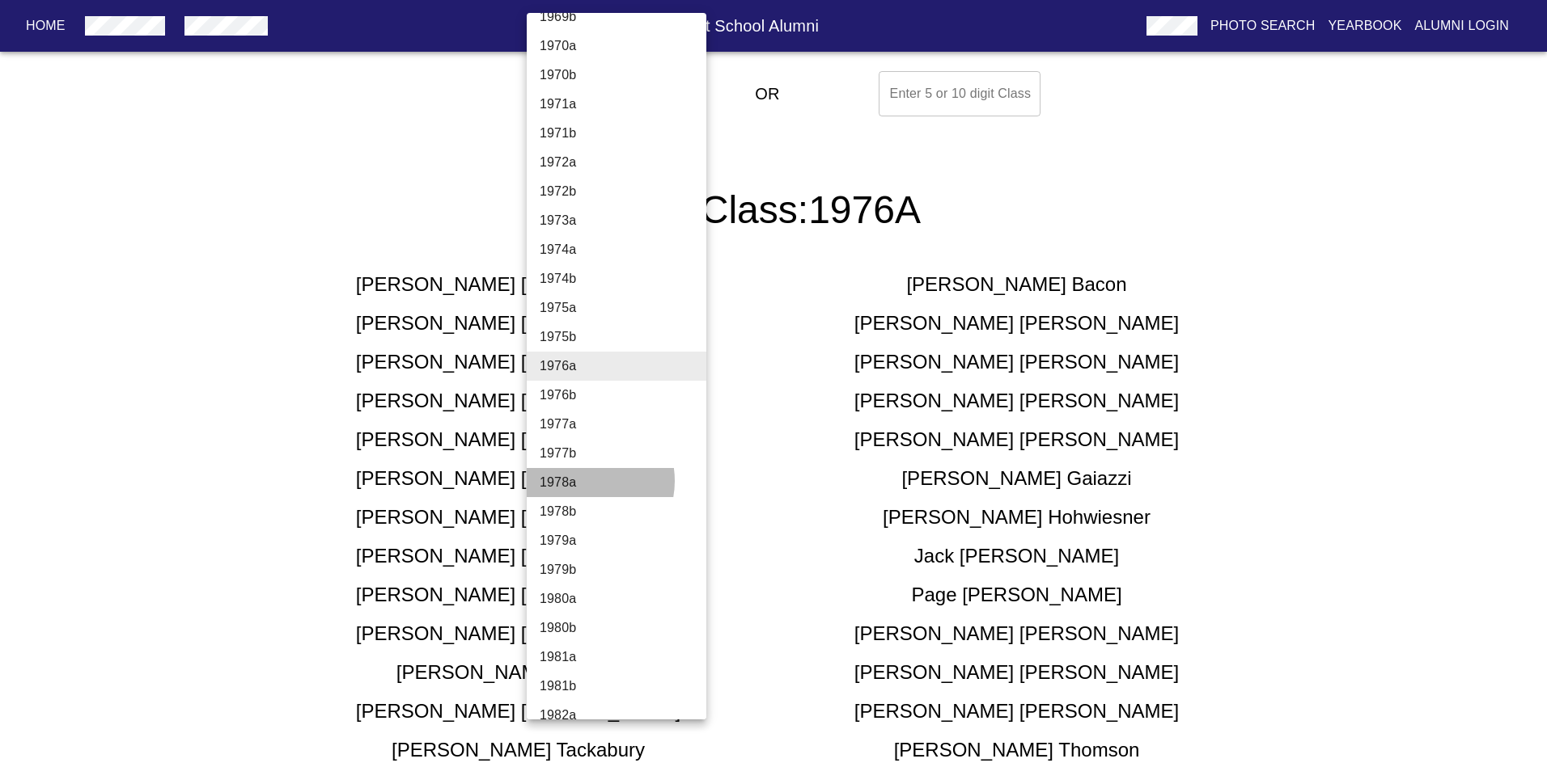
click at [583, 481] on li "1978a" at bounding box center [622, 483] width 191 height 29
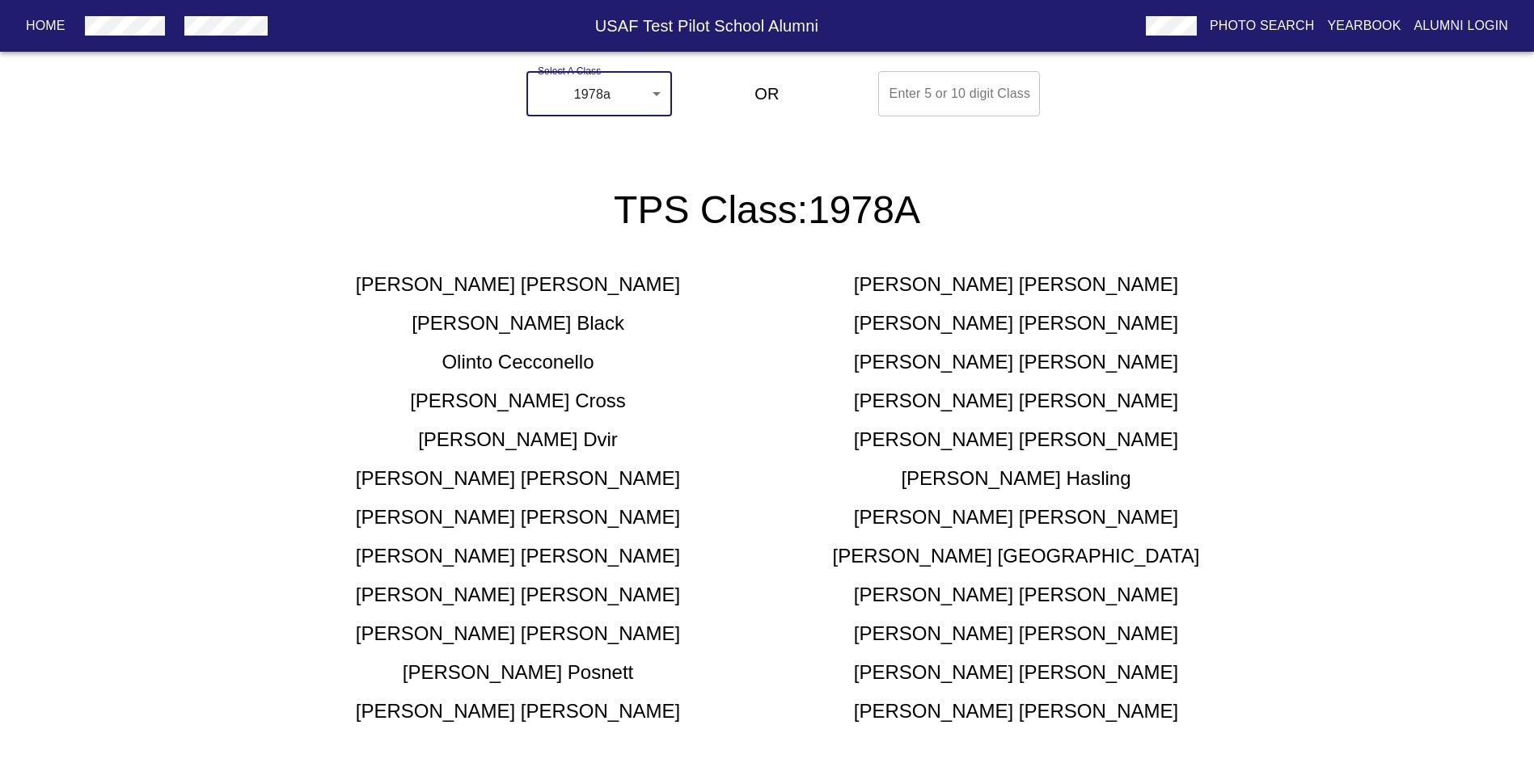
click at [656, 92] on body "Home USAF Test Pilot School Alumni Photo Search Yearbook Alumni Login Select A …" at bounding box center [767, 414] width 1534 height 699
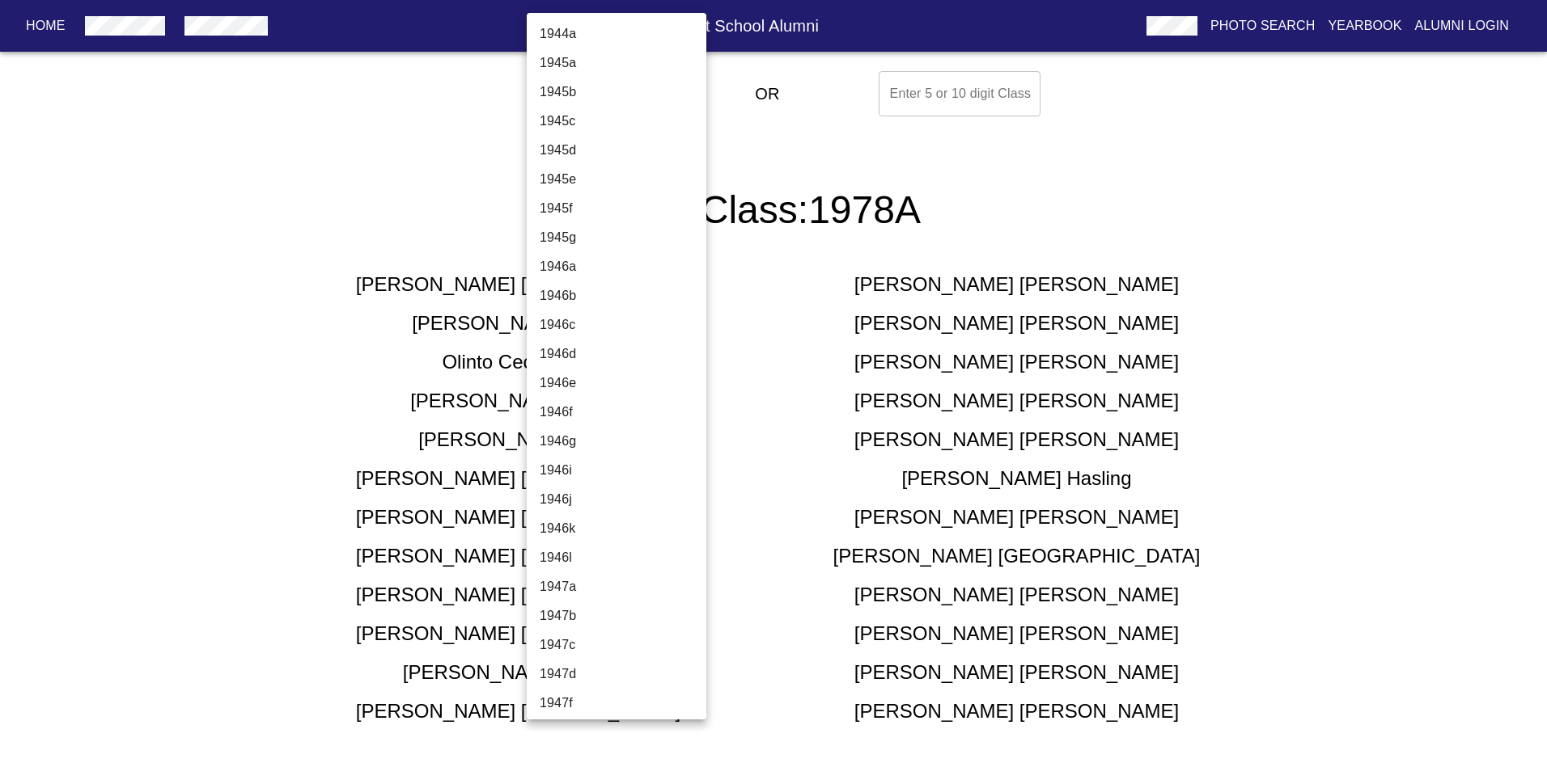
scroll to position [2636, 0]
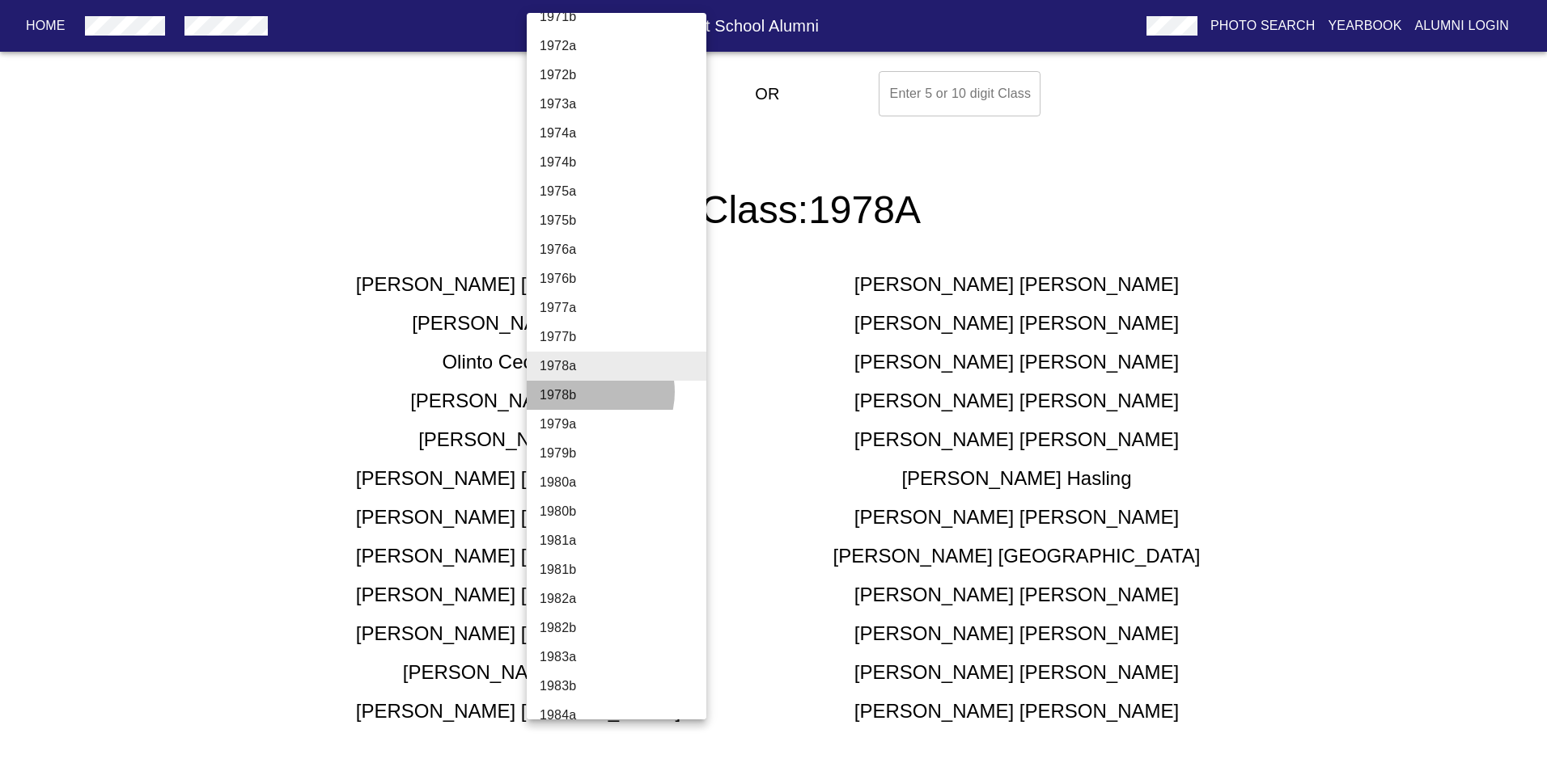
click at [588, 392] on li "1978b" at bounding box center [622, 396] width 191 height 29
type input "1978b"
